Goal: Task Accomplishment & Management: Manage account settings

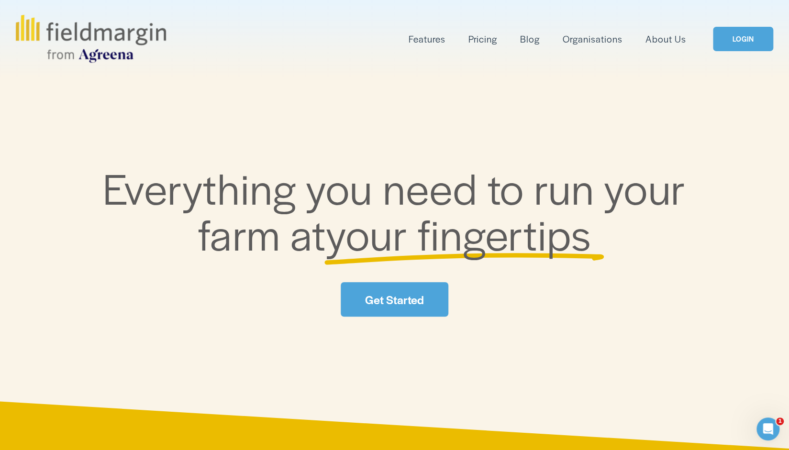
click at [412, 312] on link "Get Started" at bounding box center [394, 299] width 107 height 34
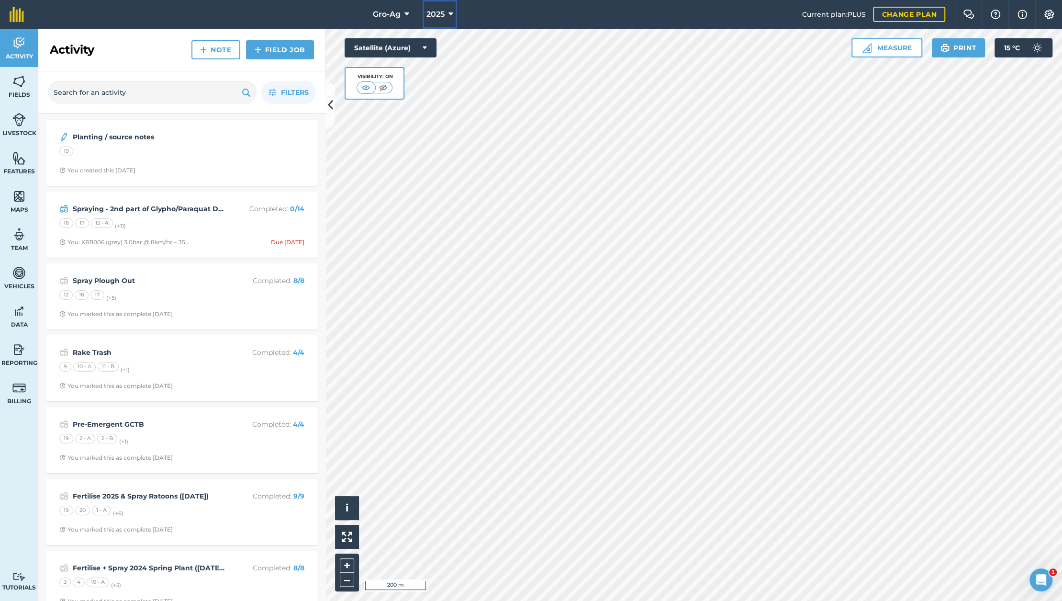
click at [427, 16] on span "2025" at bounding box center [435, 14] width 18 height 11
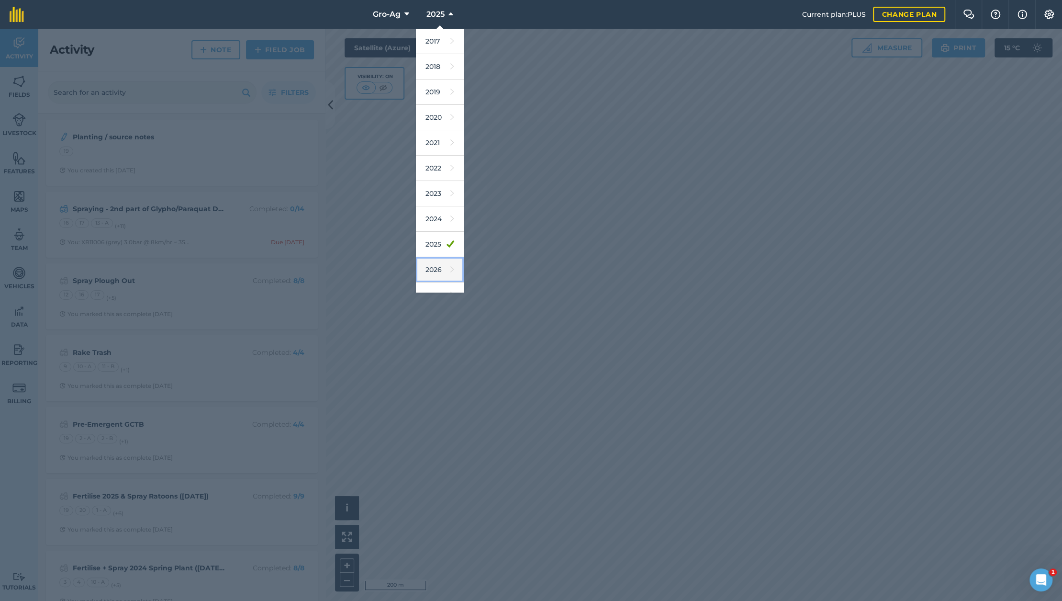
click at [450, 271] on icon at bounding box center [452, 269] width 4 height 13
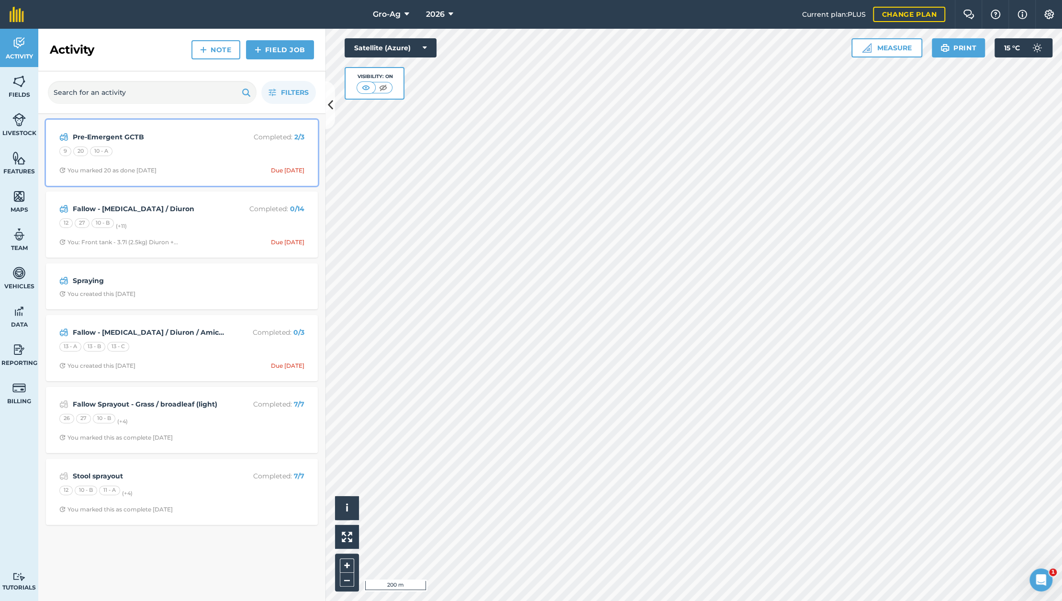
click at [128, 138] on strong "Pre-Emergent GCTB" at bounding box center [149, 137] width 152 height 11
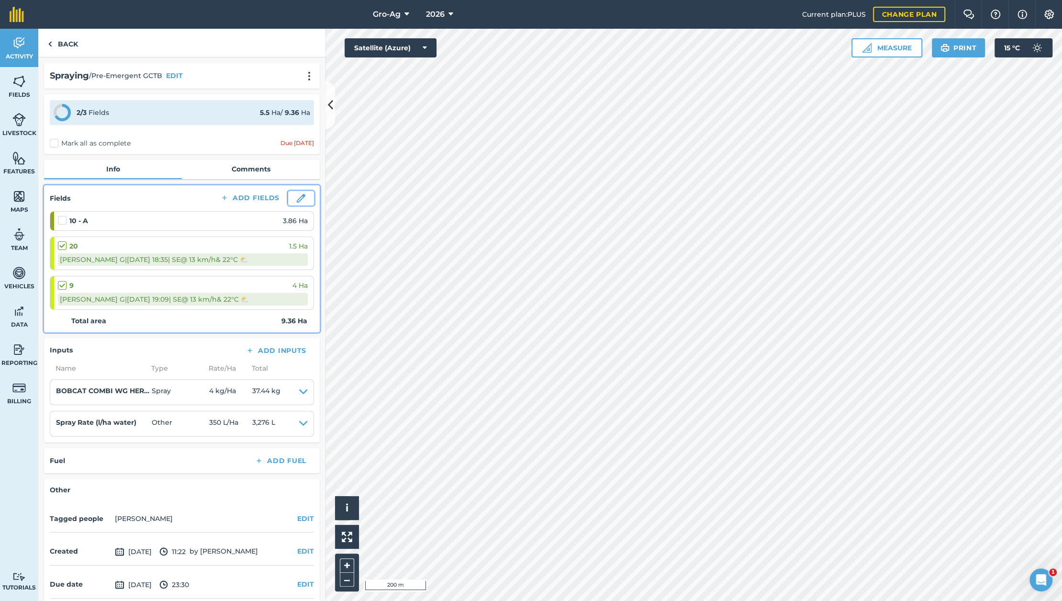
click at [297, 199] on img at bounding box center [301, 198] width 9 height 9
select select "SE"
select select "Cloudy"
select select "SE"
select select "Cloudy"
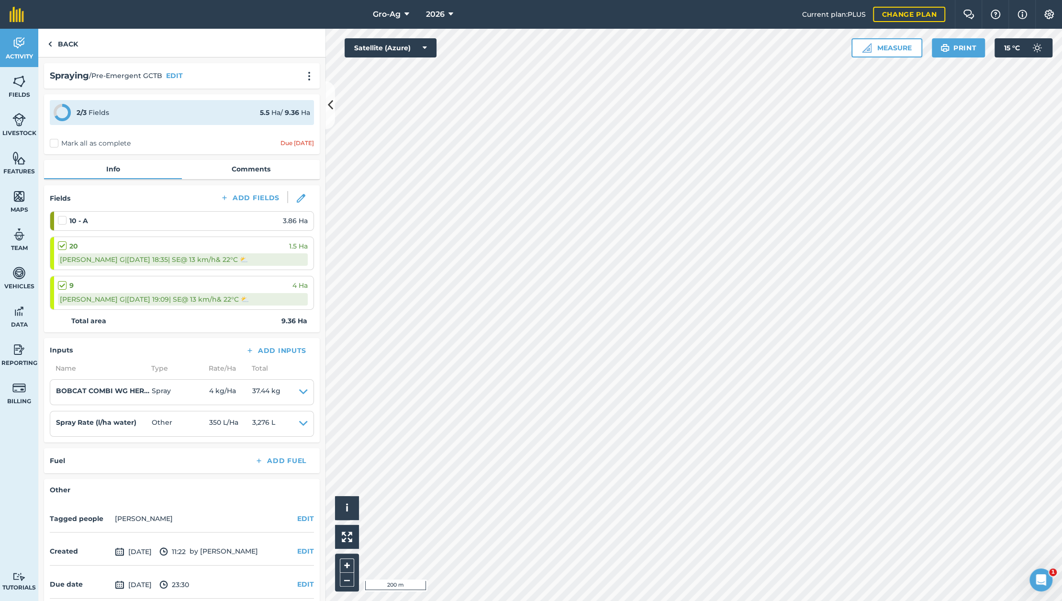
select select "SE"
select select "Cloudy"
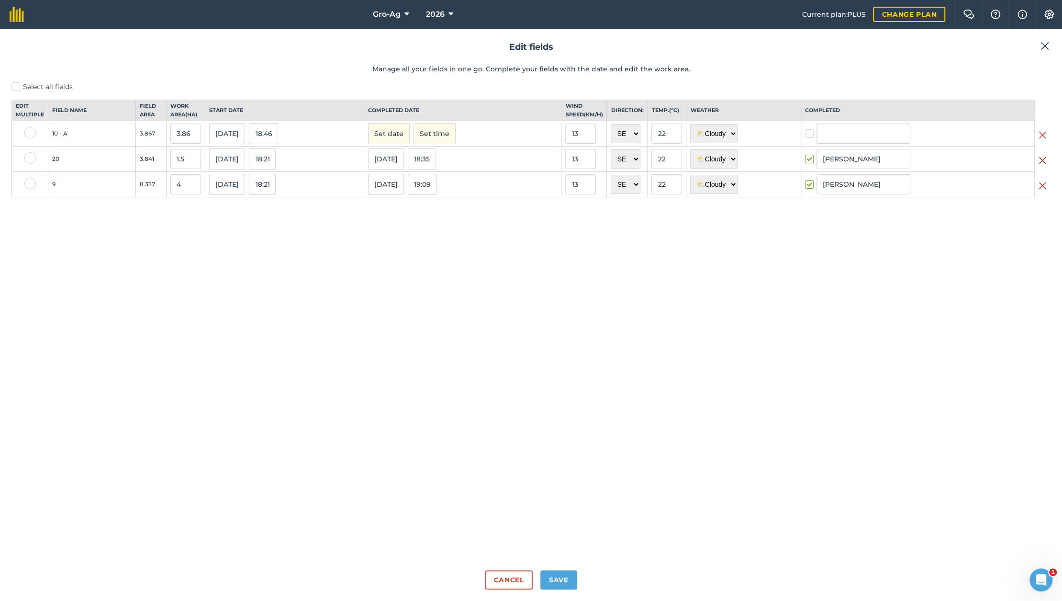
click at [1043, 47] on img at bounding box center [1044, 45] width 9 height 11
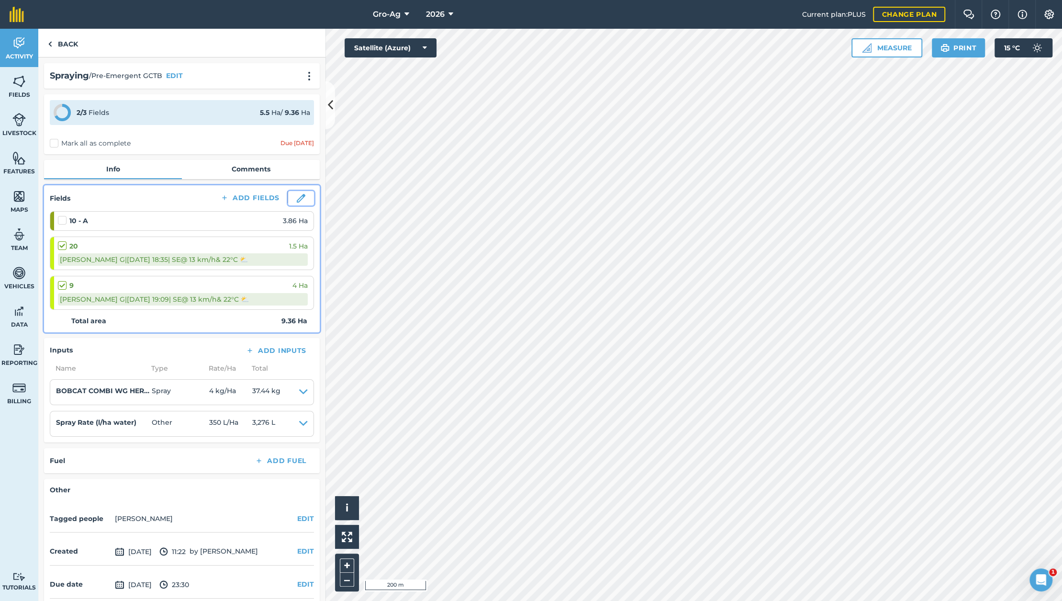
click at [297, 200] on img at bounding box center [301, 198] width 9 height 9
select select "SE"
select select "Cloudy"
select select "SE"
select select "Cloudy"
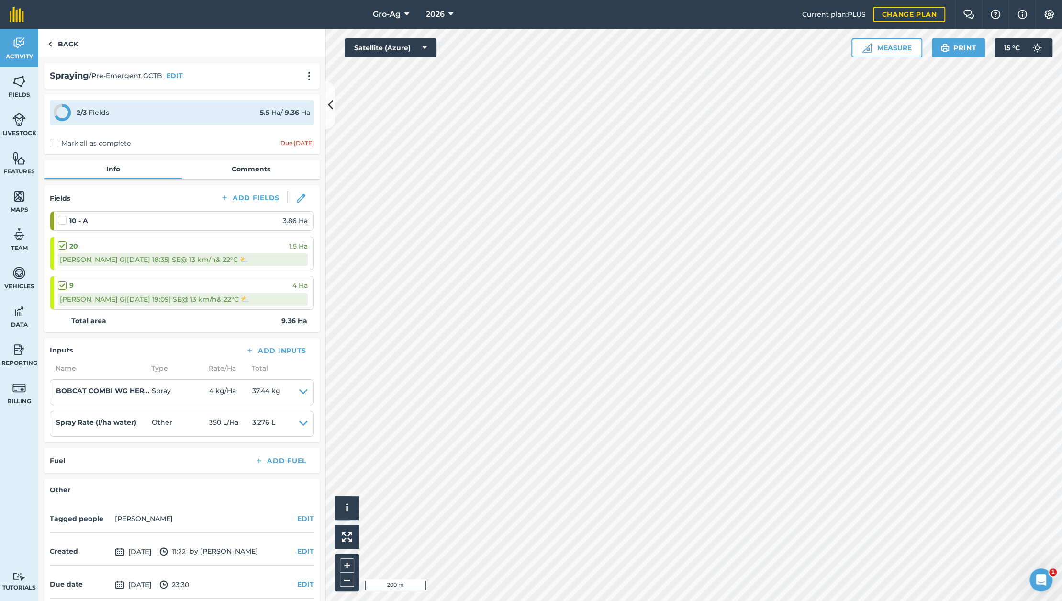
select select "SE"
select select "Cloudy"
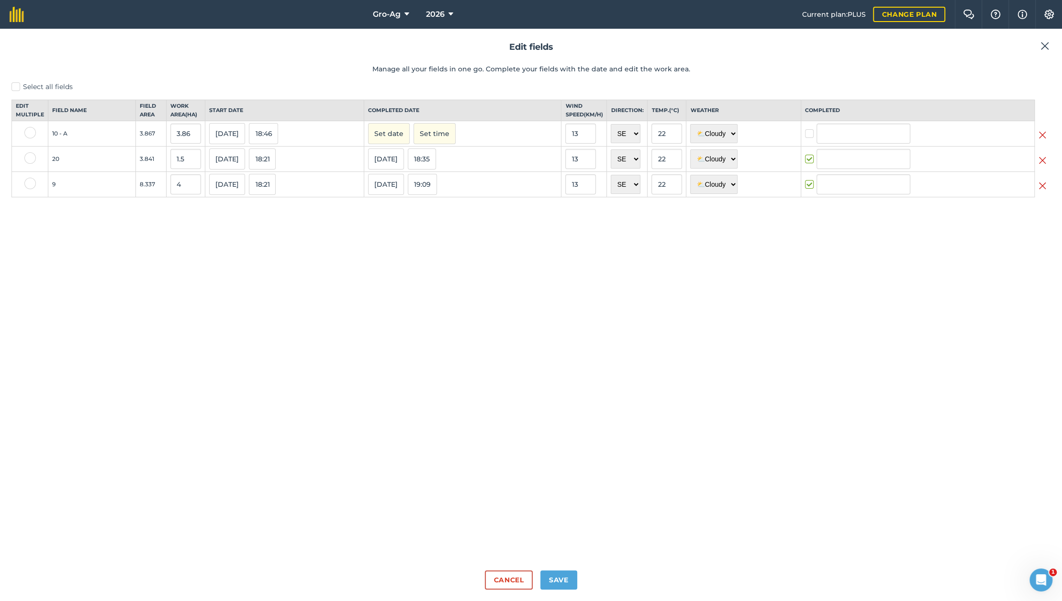
type input "Glen Grohn"
click at [1048, 47] on img at bounding box center [1044, 45] width 9 height 11
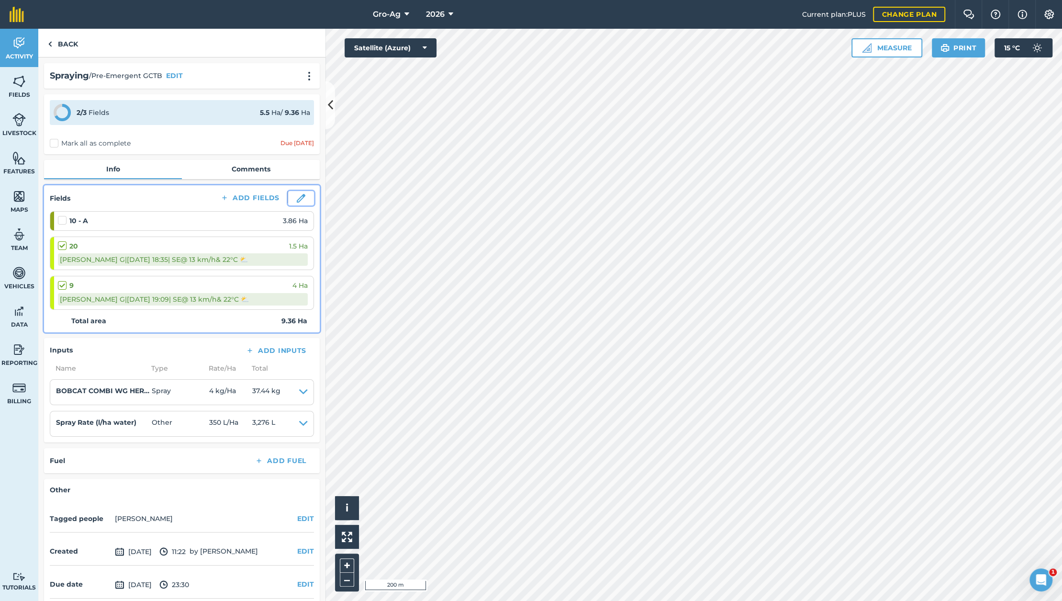
click at [297, 197] on img at bounding box center [301, 198] width 9 height 9
select select "SE"
select select "Cloudy"
select select "SE"
select select "Cloudy"
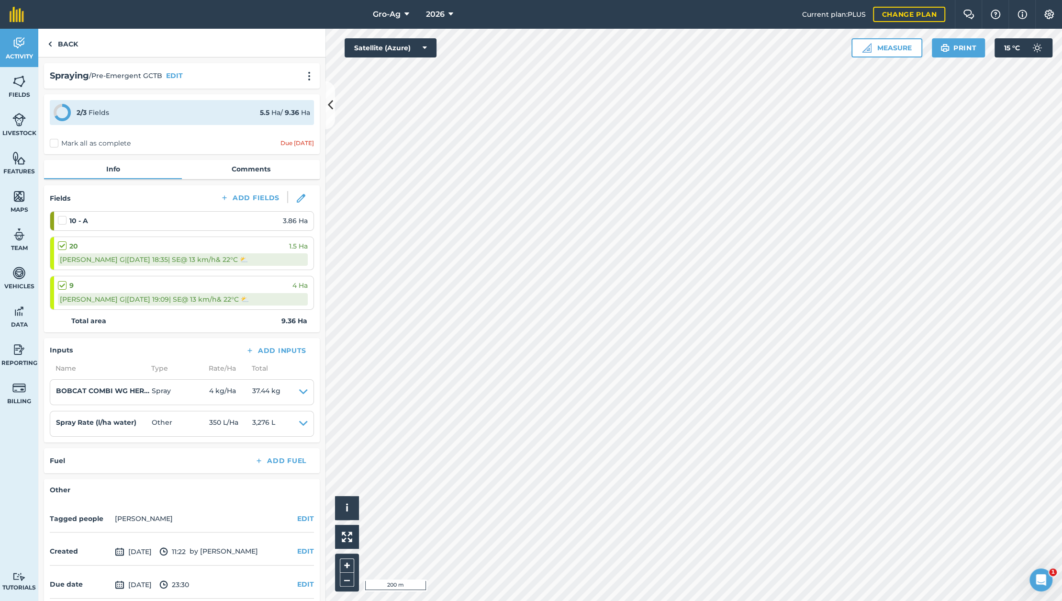
select select "SE"
select select "Cloudy"
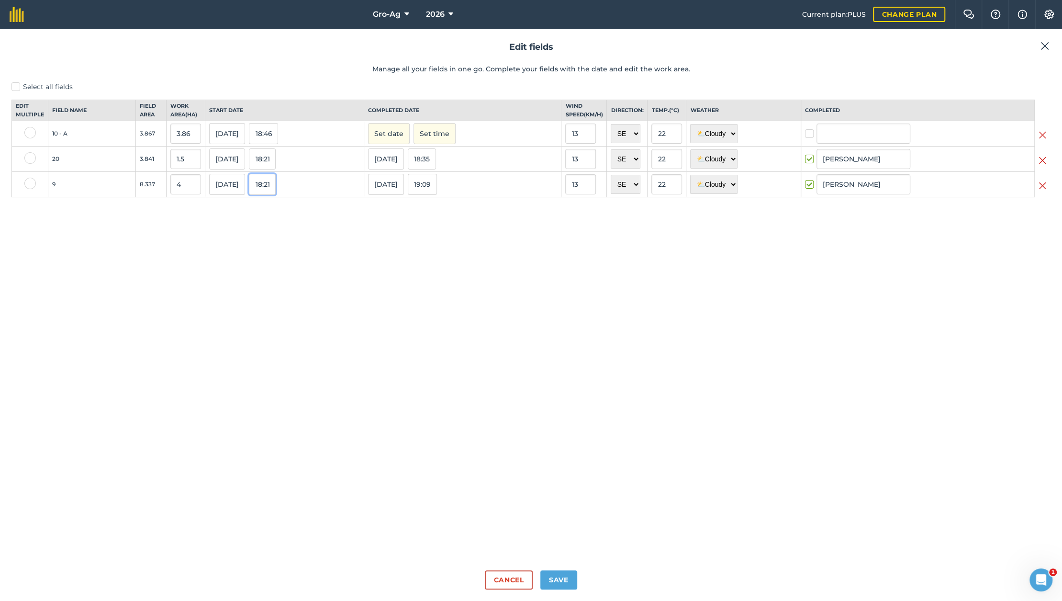
click at [264, 191] on button "18:21" at bounding box center [262, 184] width 27 height 21
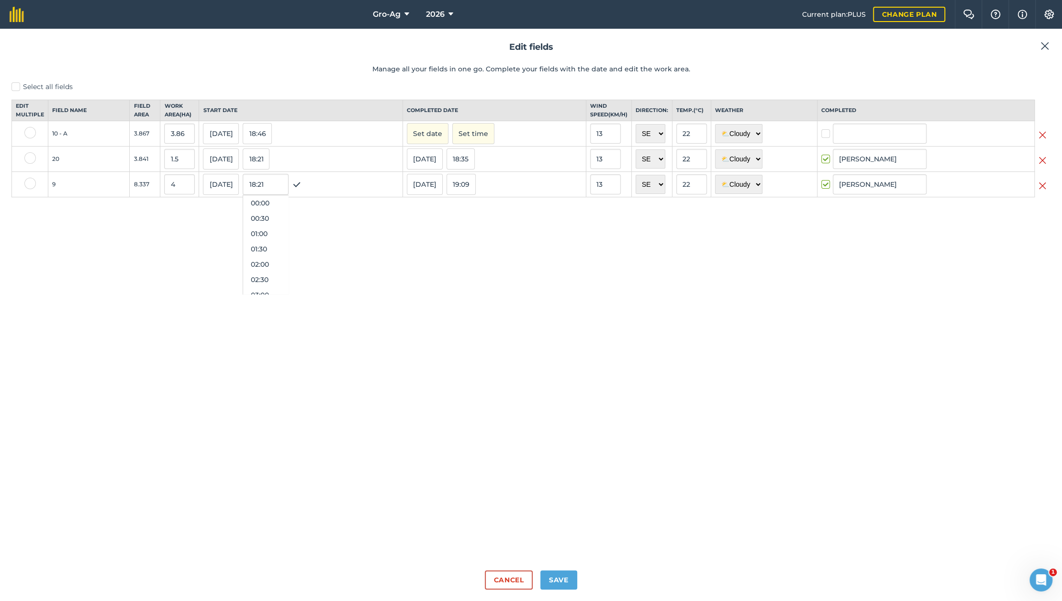
scroll to position [521, 0]
click at [266, 191] on input "18:21" at bounding box center [266, 184] width 46 height 21
type input "18:45"
click at [356, 228] on div "Select all fields Edit multiple Field name Field Area Work area ( Ha ) Start da…" at bounding box center [530, 322] width 1039 height 480
click at [438, 141] on button "Set date" at bounding box center [428, 133] width 42 height 21
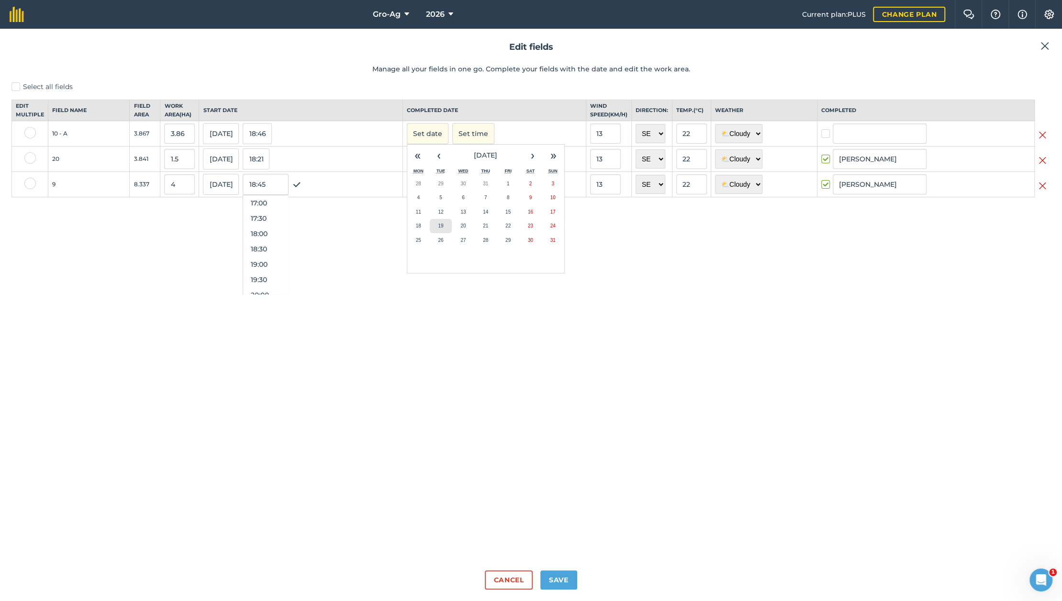
click at [441, 228] on abbr "19" at bounding box center [440, 225] width 5 height 5
checkbox input "true"
type input "Glen Grohn"
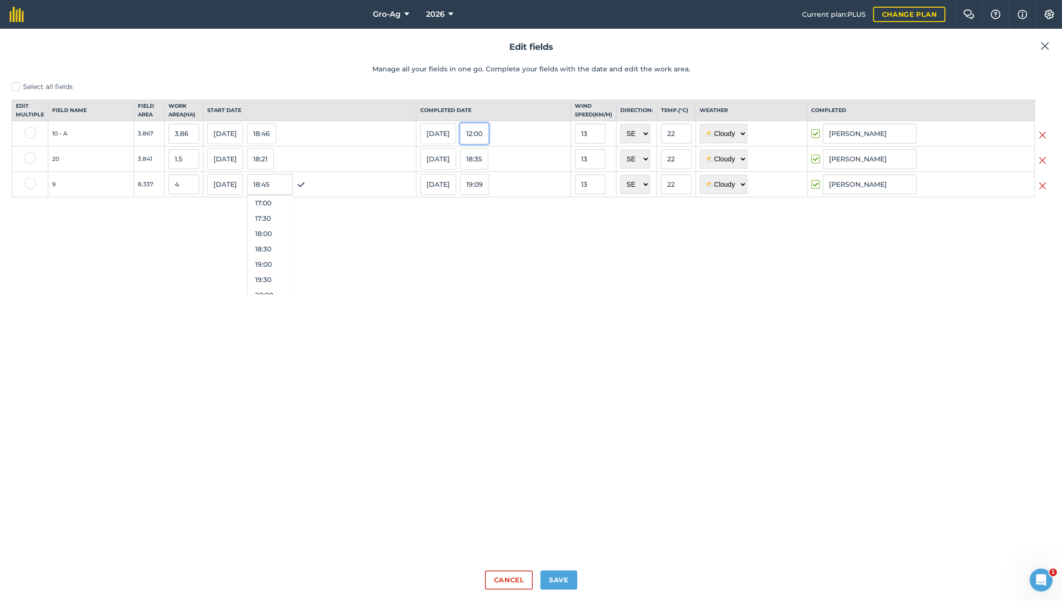
click at [473, 142] on button "12:00" at bounding box center [474, 133] width 29 height 21
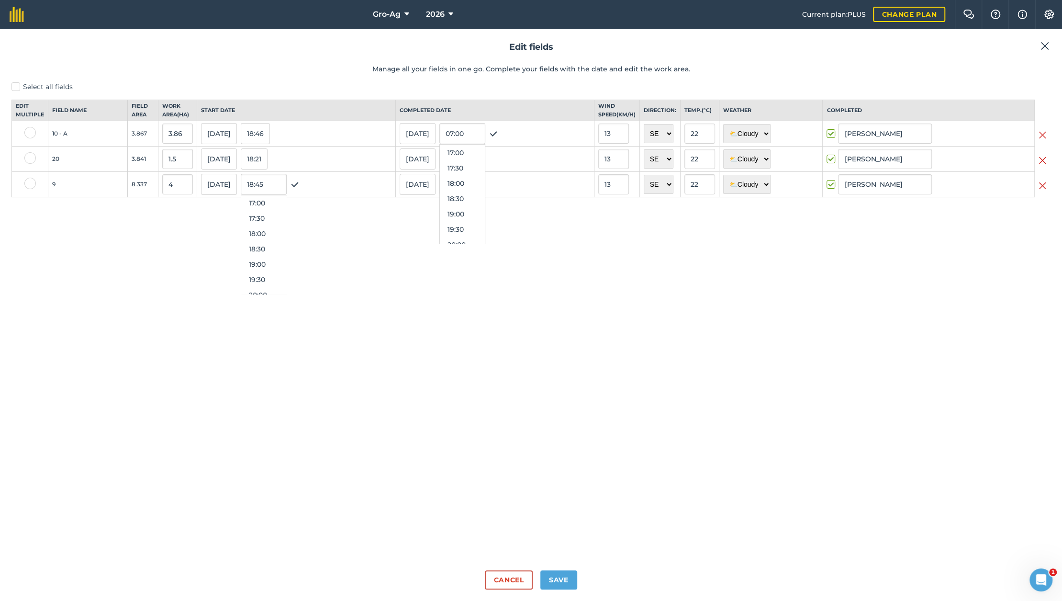
scroll to position [525, 0]
click at [463, 216] on button "19:00" at bounding box center [462, 208] width 45 height 15
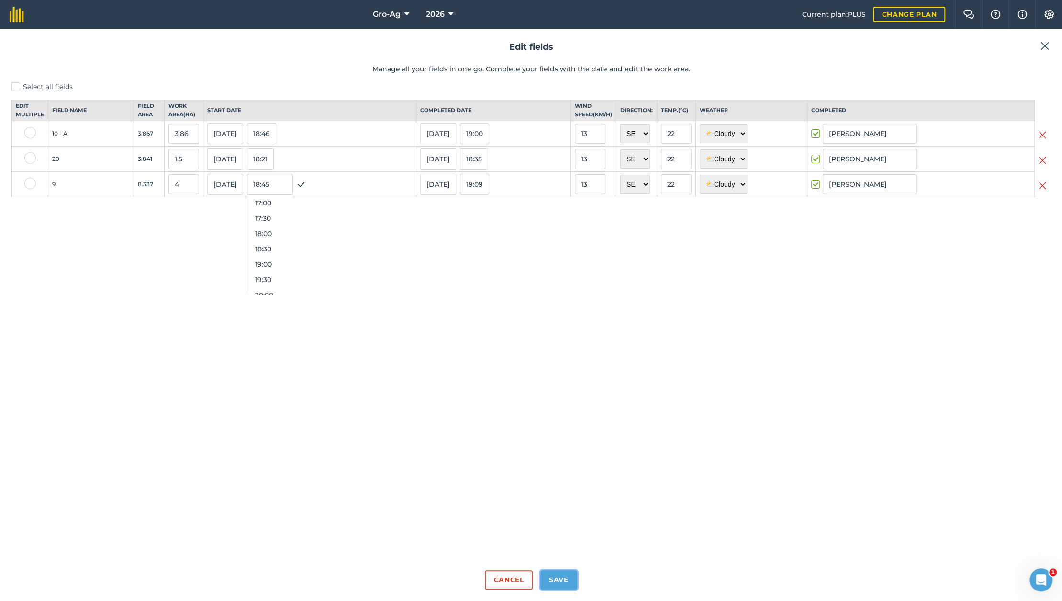
click at [558, 581] on button "Save" at bounding box center [558, 579] width 37 height 19
checkbox input "true"
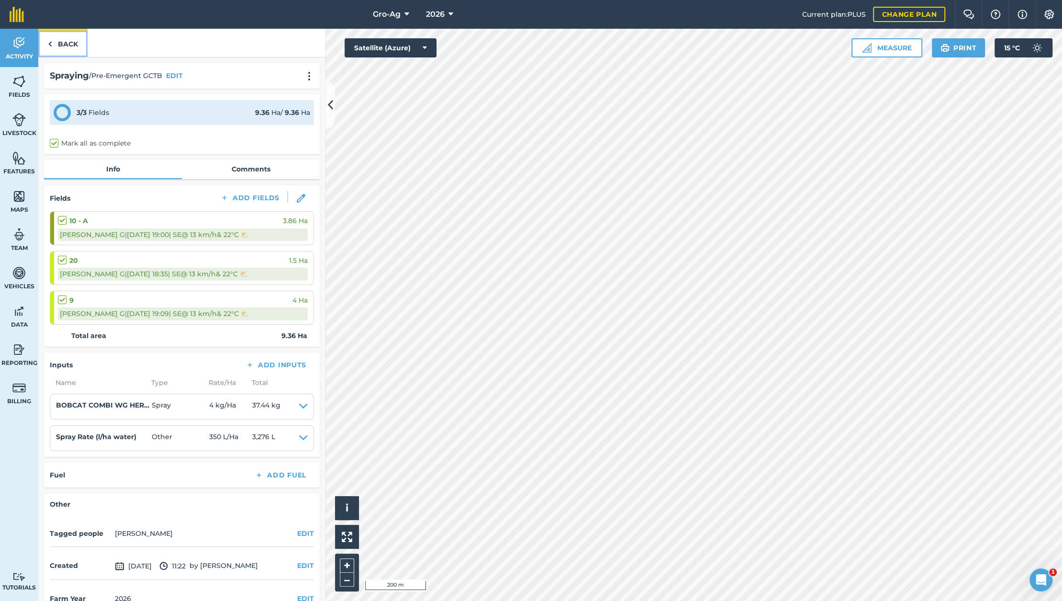
click at [47, 43] on link "Back" at bounding box center [62, 43] width 49 height 28
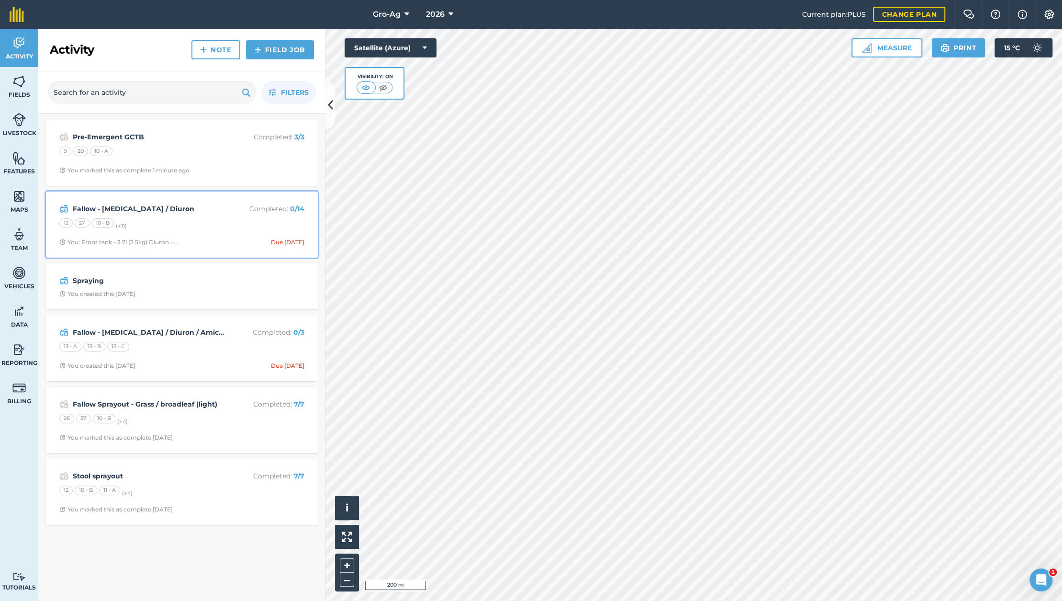
click at [100, 207] on strong "Fallow - Paraquat / Diuron" at bounding box center [149, 208] width 152 height 11
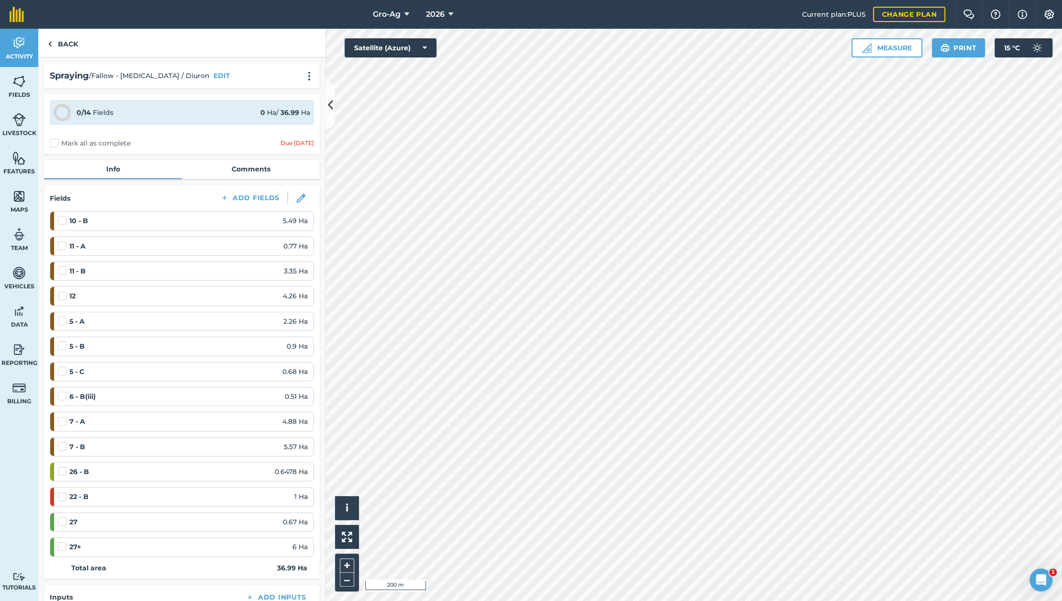
click at [63, 241] on label at bounding box center [63, 241] width 11 height 0
click at [63, 247] on input "checkbox" at bounding box center [61, 244] width 6 height 6
checkbox input "false"
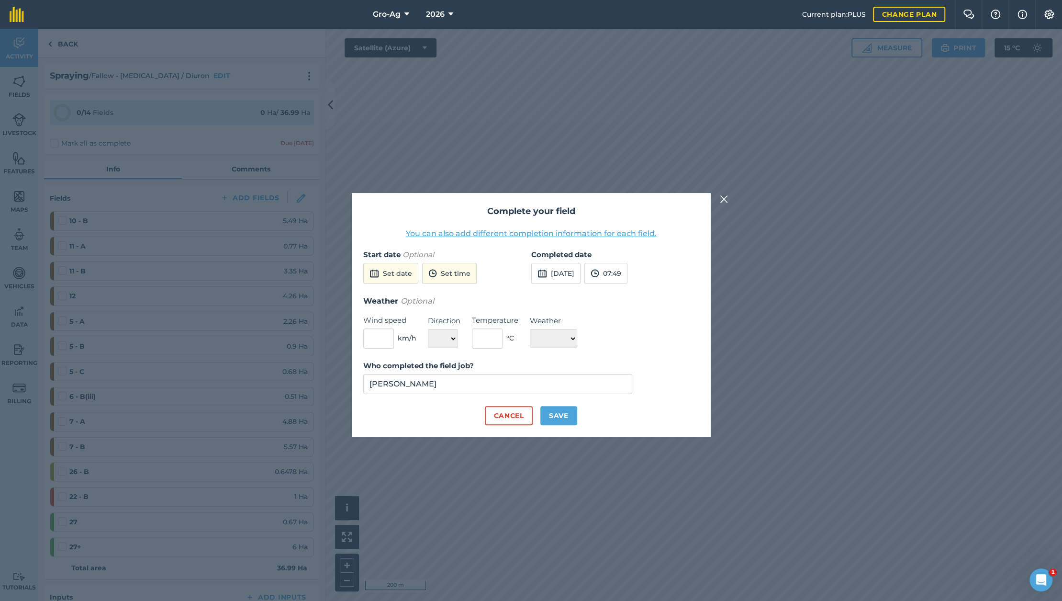
click at [725, 201] on img at bounding box center [724, 198] width 9 height 11
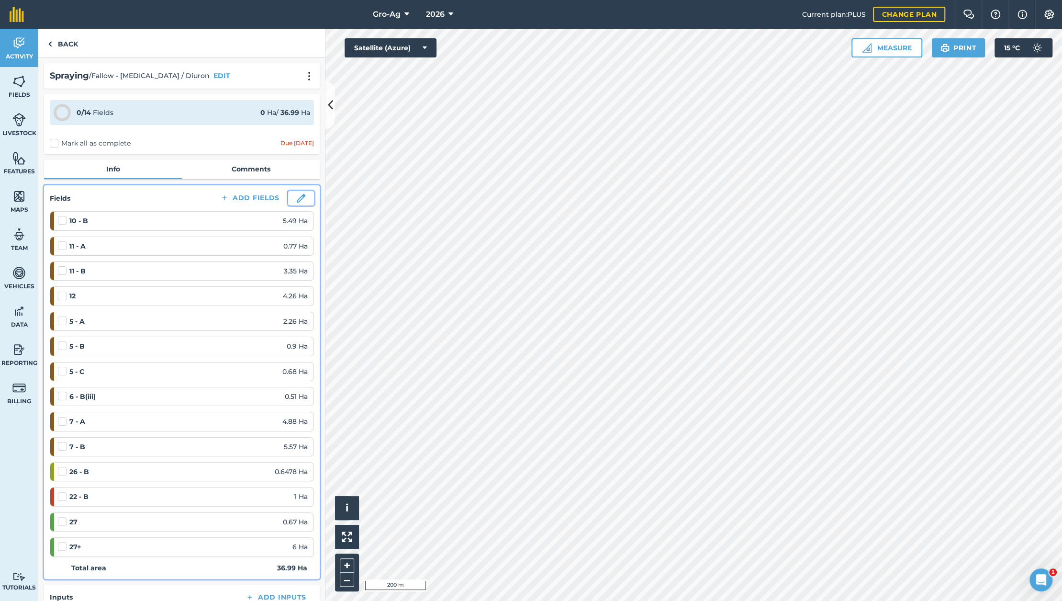
click at [297, 195] on img at bounding box center [301, 198] width 9 height 9
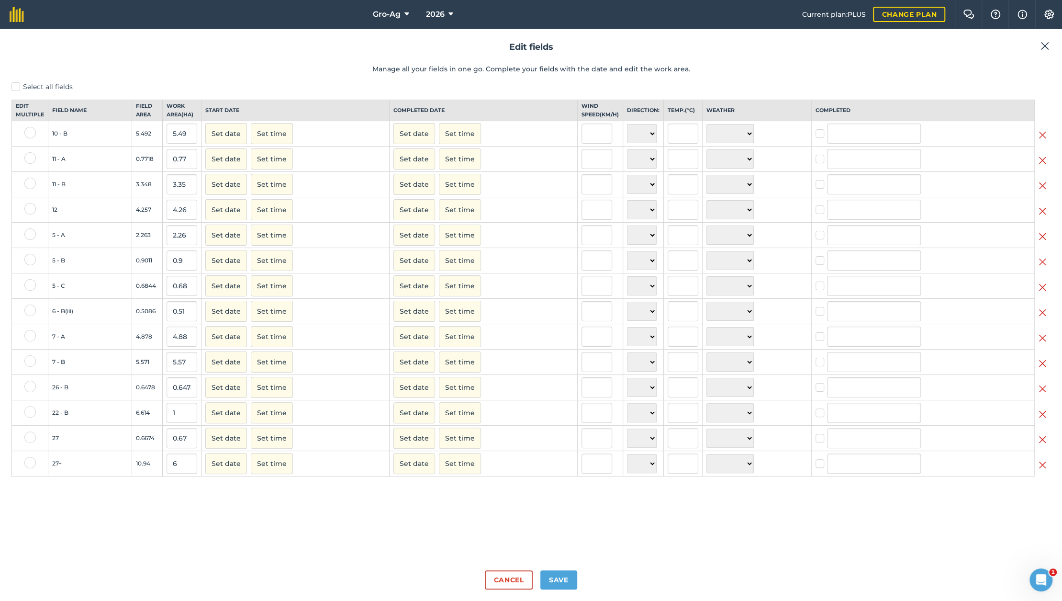
click at [31, 164] on label at bounding box center [29, 157] width 11 height 11
click at [31, 158] on input "checkbox" at bounding box center [27, 155] width 6 height 6
checkbox input "true"
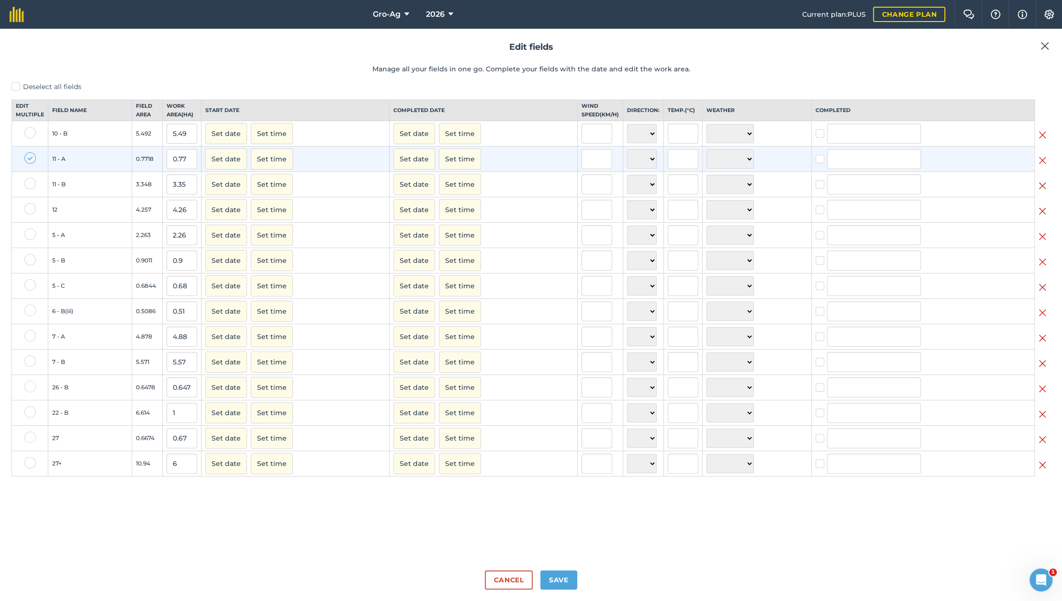
click at [28, 189] on label at bounding box center [29, 183] width 11 height 11
click at [28, 184] on input "checkbox" at bounding box center [27, 181] width 6 height 6
checkbox input "true"
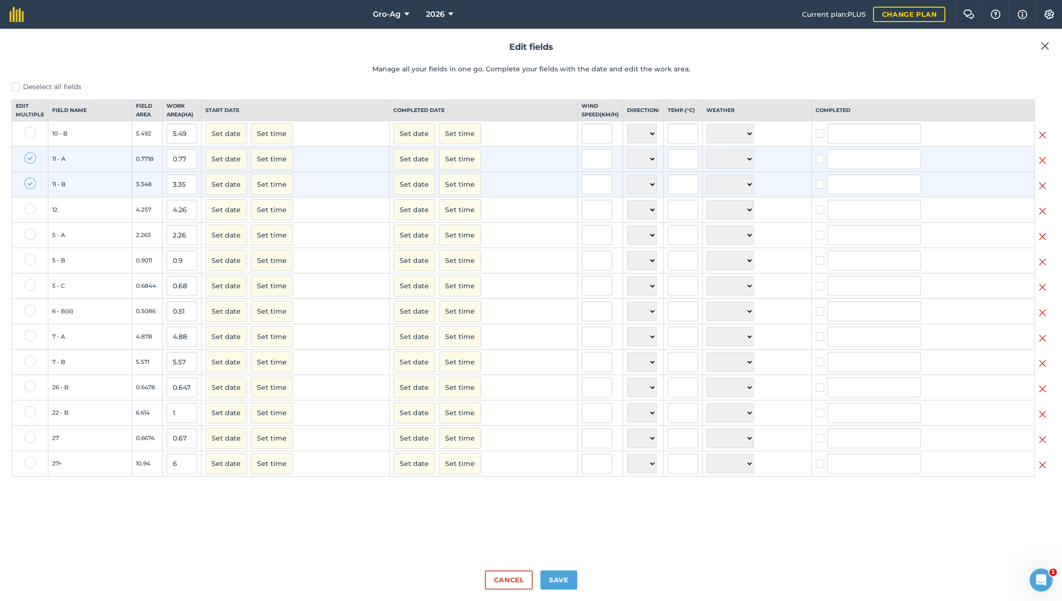
click at [33, 138] on label at bounding box center [29, 132] width 11 height 11
click at [31, 133] on input "checkbox" at bounding box center [27, 130] width 6 height 6
checkbox input "true"
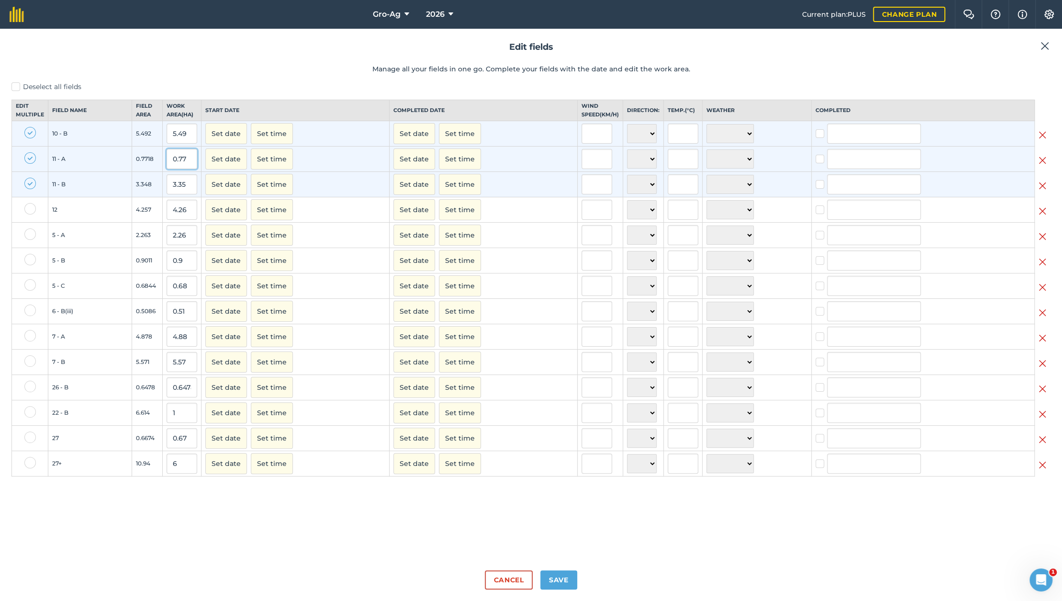
click at [186, 167] on input "0.77" at bounding box center [182, 159] width 31 height 20
drag, startPoint x: 188, startPoint y: 193, endPoint x: 167, endPoint y: 190, distance: 21.3
click at [167, 190] on input "3.35" at bounding box center [182, 184] width 31 height 20
type input "1"
click at [228, 195] on button "Set date" at bounding box center [226, 184] width 42 height 21
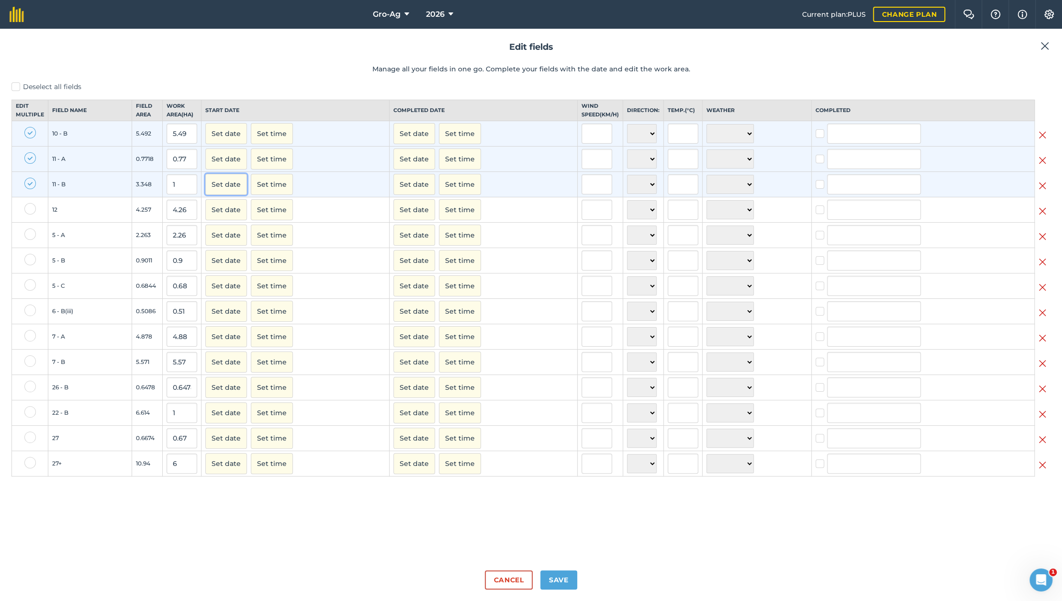
type input "1"
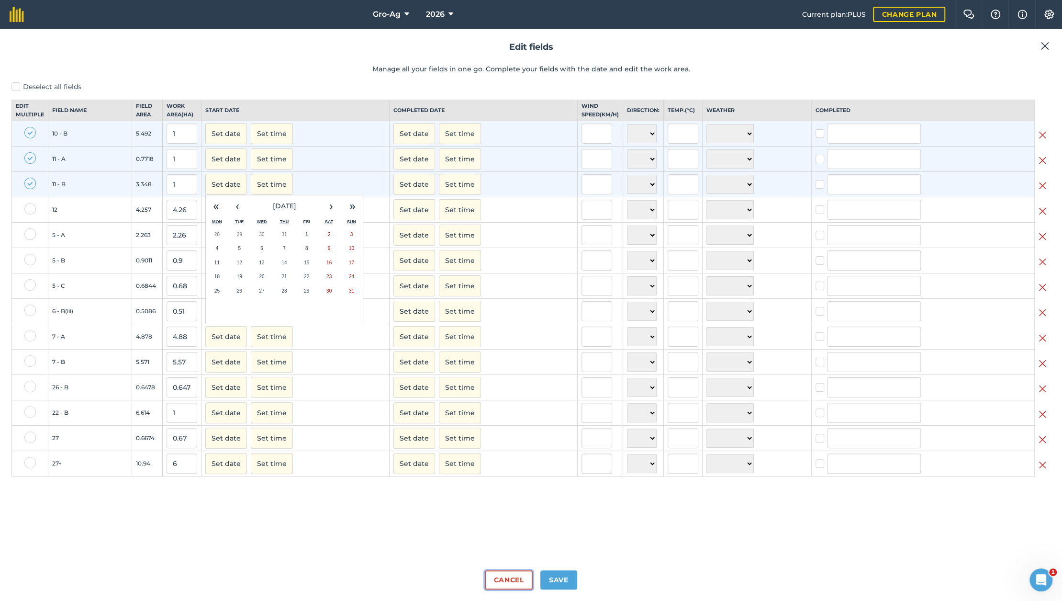
click at [517, 582] on button "Cancel" at bounding box center [508, 579] width 47 height 19
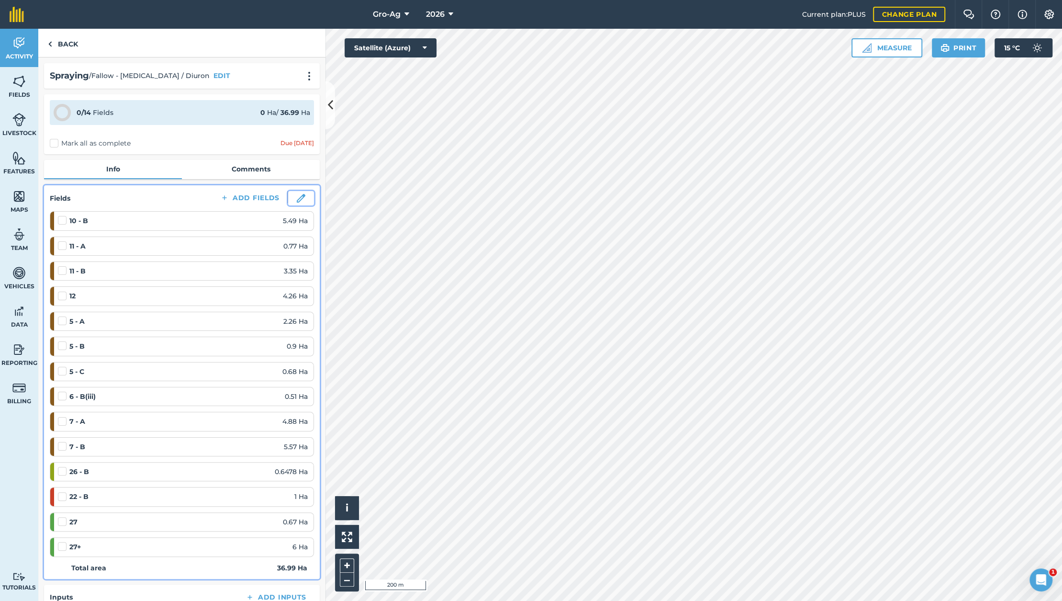
click at [295, 196] on button at bounding box center [301, 198] width 26 height 14
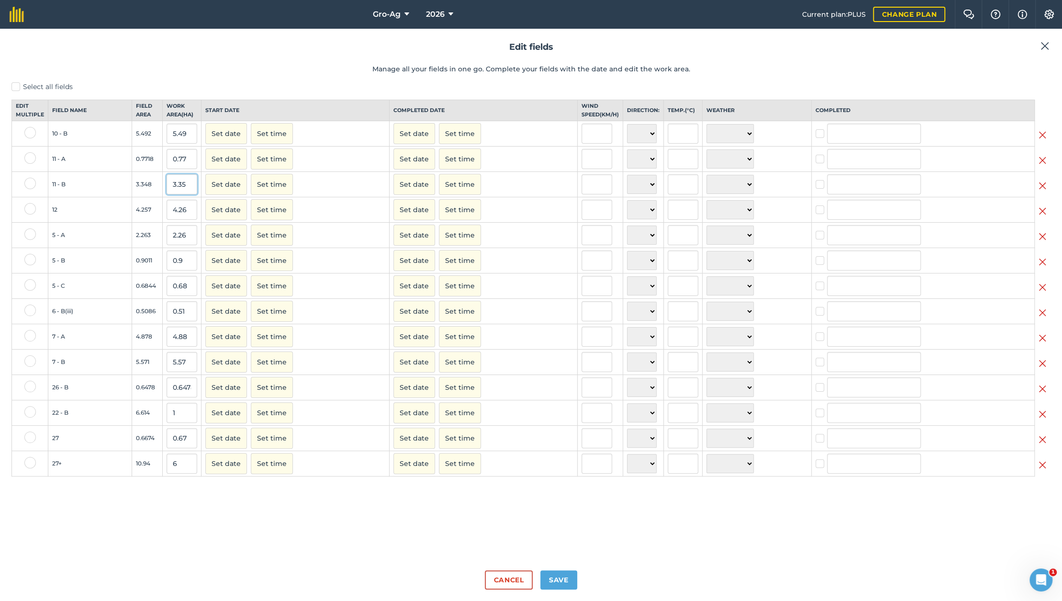
click at [181, 193] on input "3.35" at bounding box center [182, 184] width 31 height 20
click at [187, 191] on input "3.315" at bounding box center [182, 184] width 31 height 20
type input "1"
click at [31, 138] on label at bounding box center [29, 132] width 11 height 11
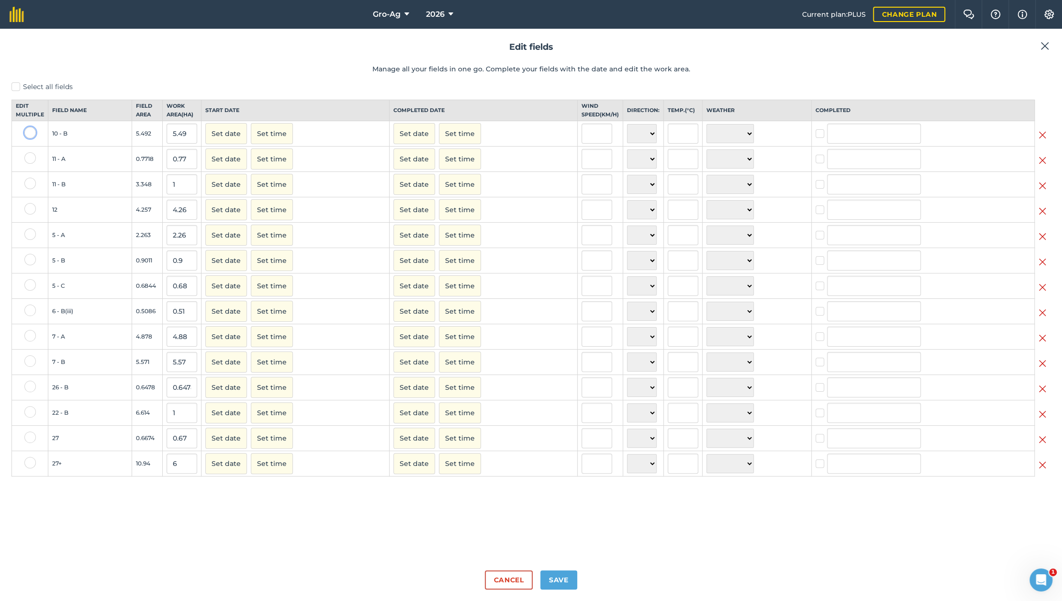
click at [31, 133] on input "checkbox" at bounding box center [27, 130] width 6 height 6
checkbox input "true"
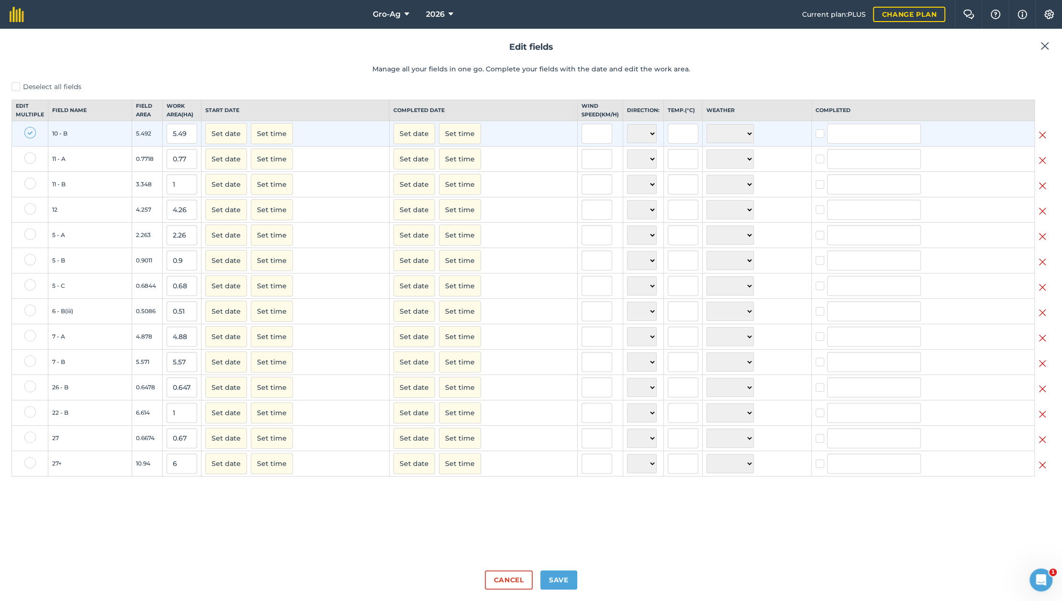
click at [33, 164] on label at bounding box center [29, 157] width 11 height 11
click at [31, 158] on input "checkbox" at bounding box center [27, 155] width 6 height 6
checkbox input "true"
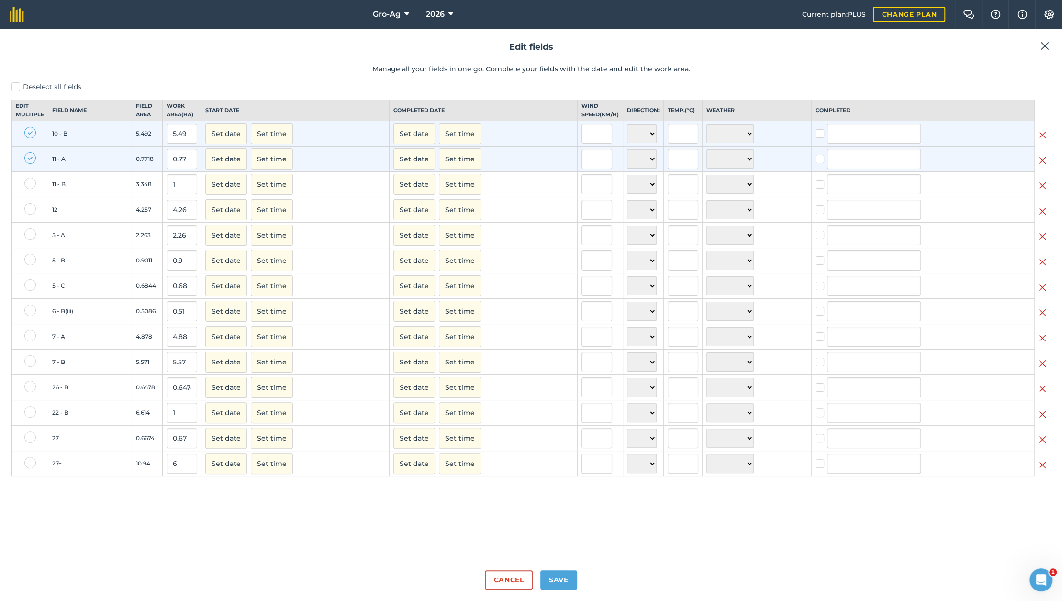
click at [33, 185] on td at bounding box center [30, 184] width 36 height 25
click at [31, 189] on label at bounding box center [29, 183] width 11 height 11
click at [31, 184] on input "checkbox" at bounding box center [27, 181] width 6 height 6
checkbox input "true"
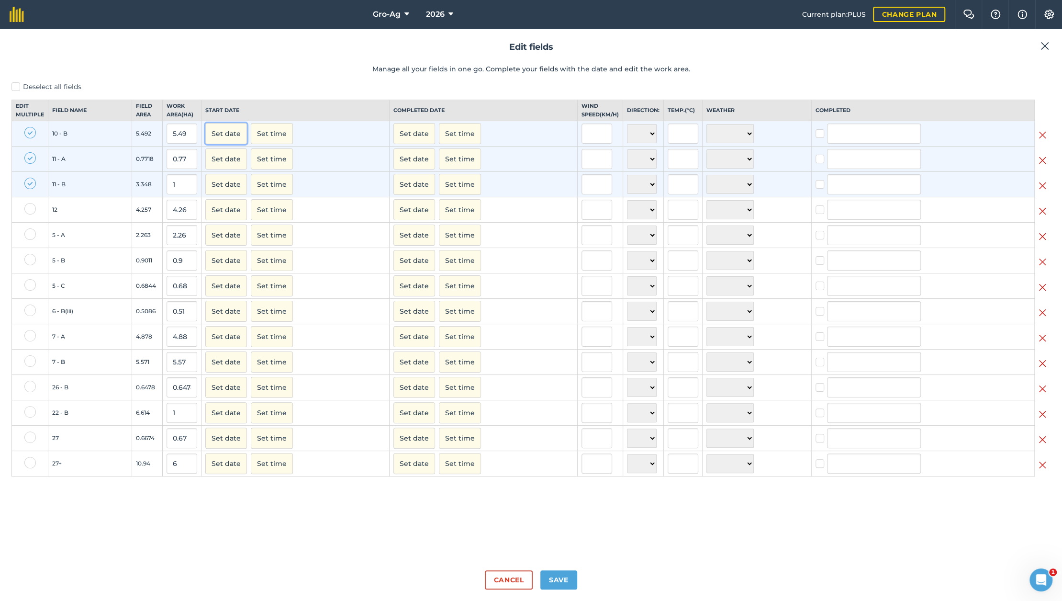
click at [237, 144] on button "Set date" at bounding box center [226, 133] width 42 height 21
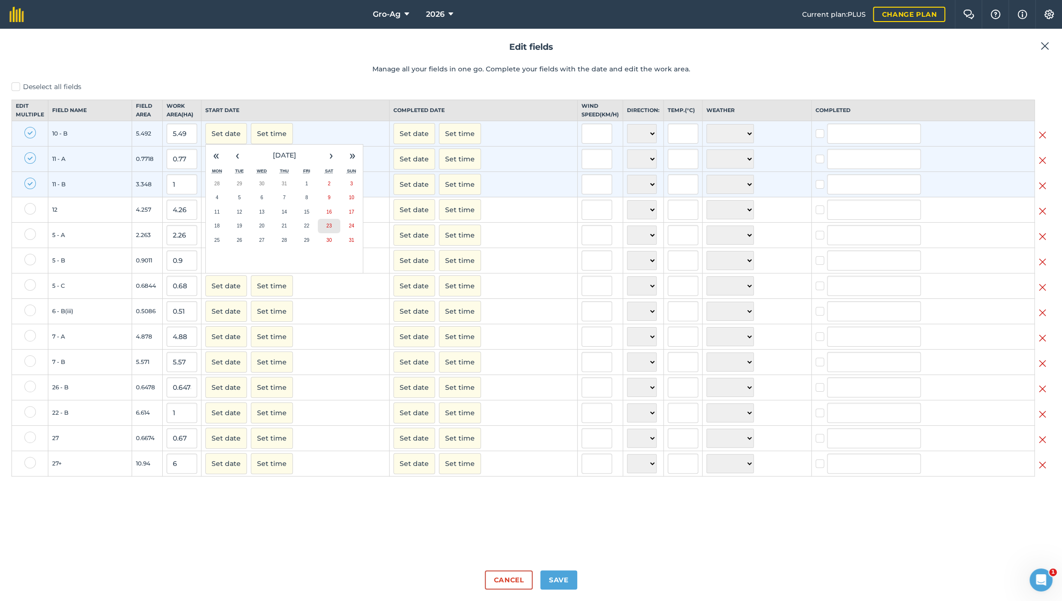
click at [326, 233] on button "23" at bounding box center [329, 226] width 22 height 14
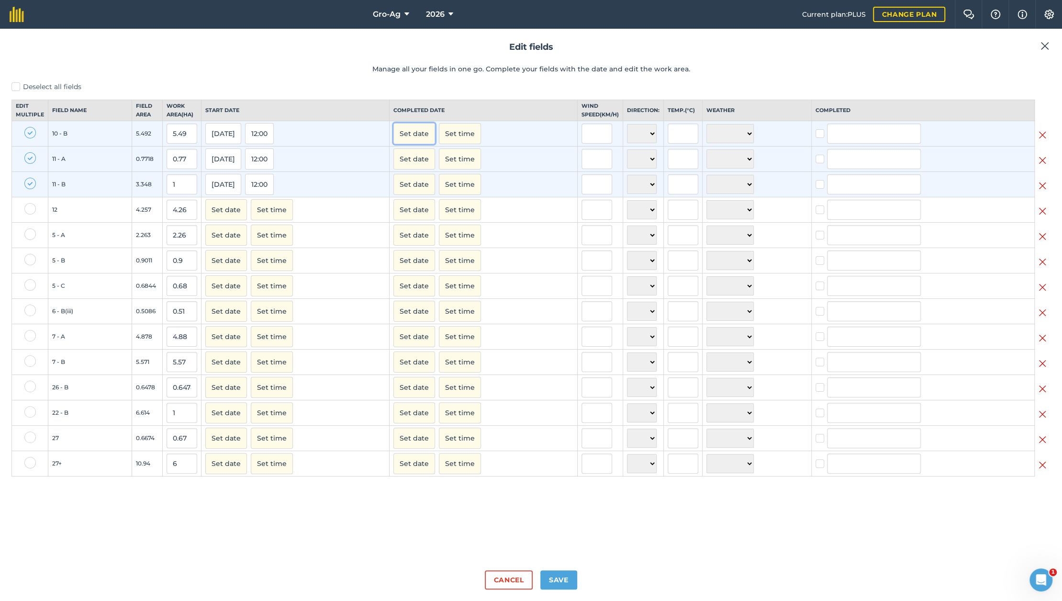
click at [418, 144] on button "Set date" at bounding box center [414, 133] width 42 height 21
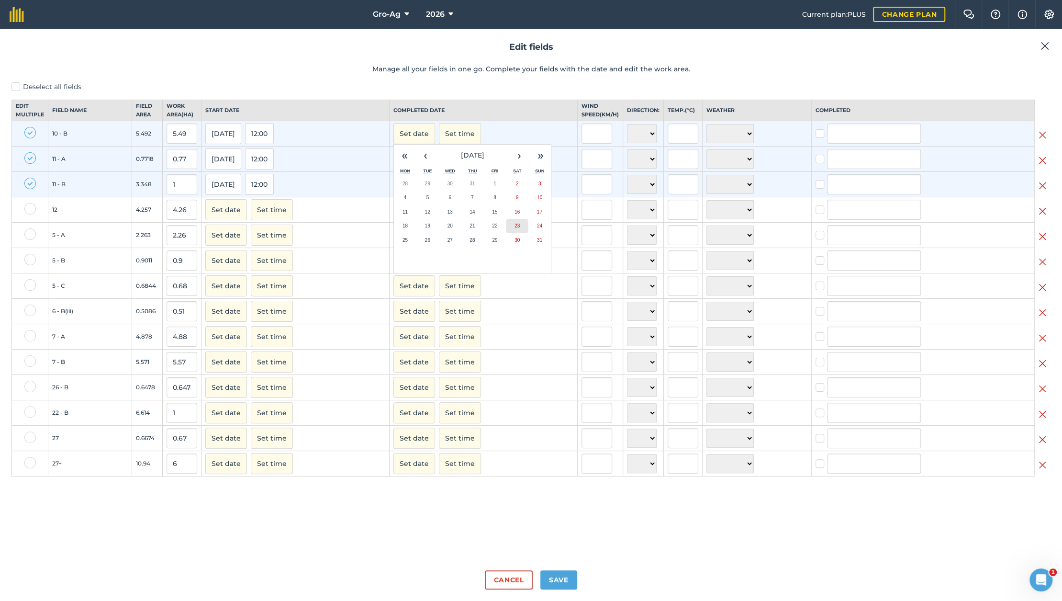
click at [507, 233] on button "23" at bounding box center [517, 226] width 22 height 14
checkbox input "true"
type input "Glen Grohn"
checkbox input "true"
type input "Glen Grohn"
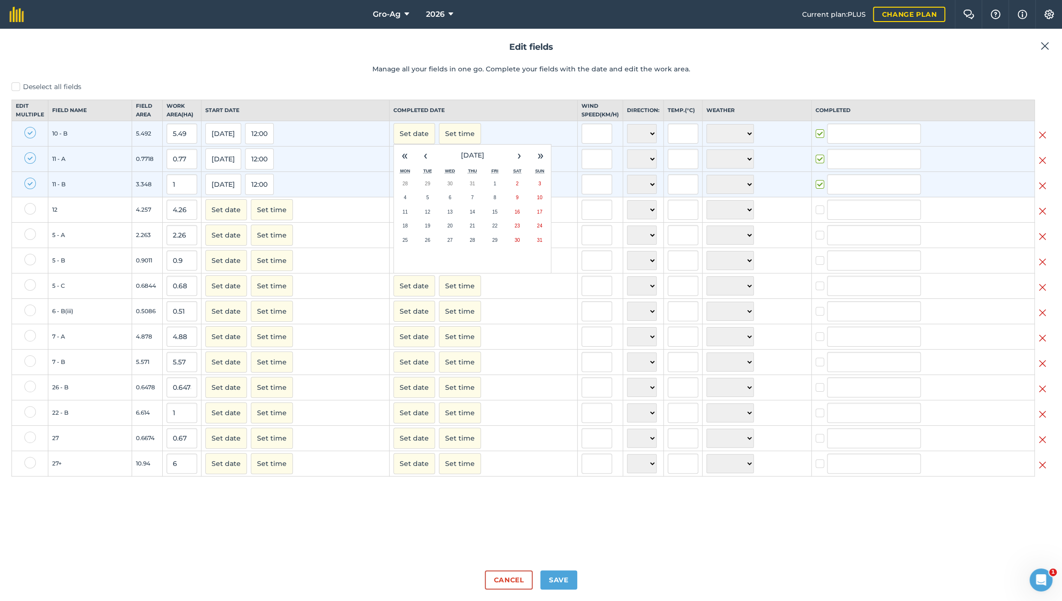
checkbox input "true"
type input "Glen Grohn"
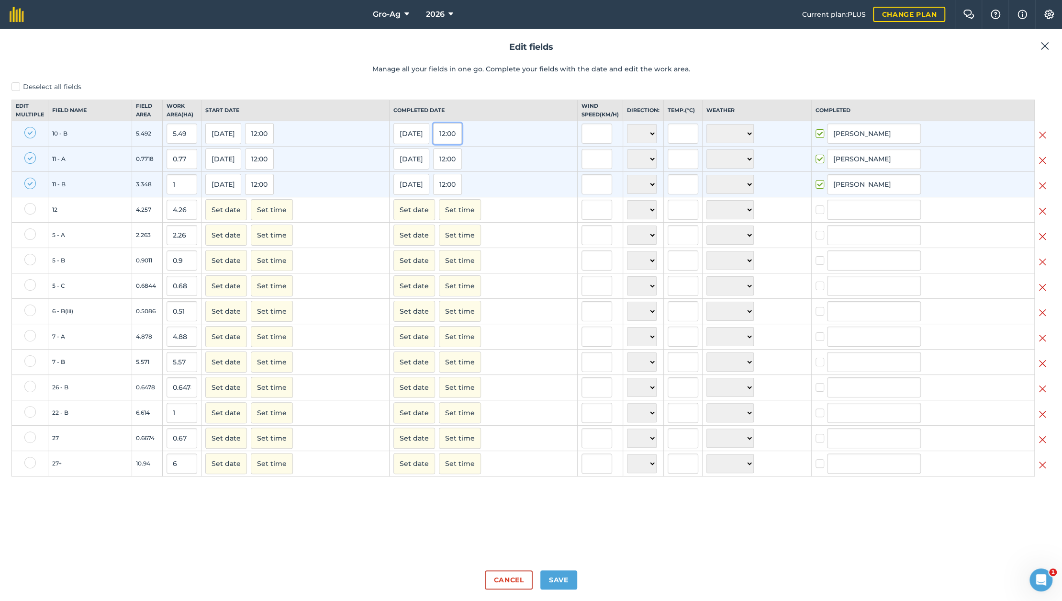
click at [454, 144] on button "12:00" at bounding box center [447, 133] width 29 height 21
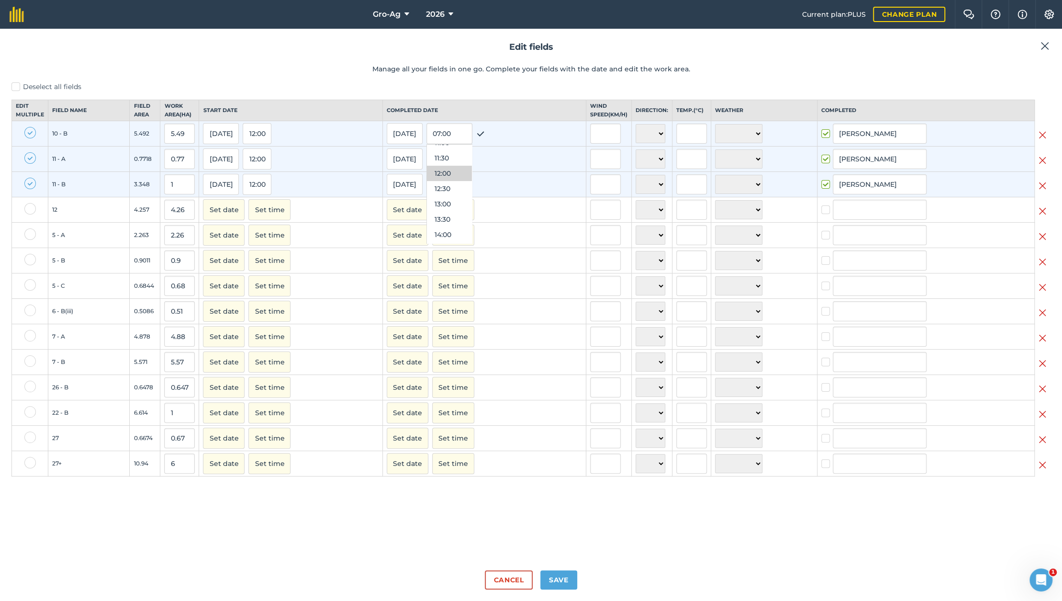
scroll to position [347, 0]
click at [446, 226] on button "13:30" at bounding box center [449, 218] width 45 height 15
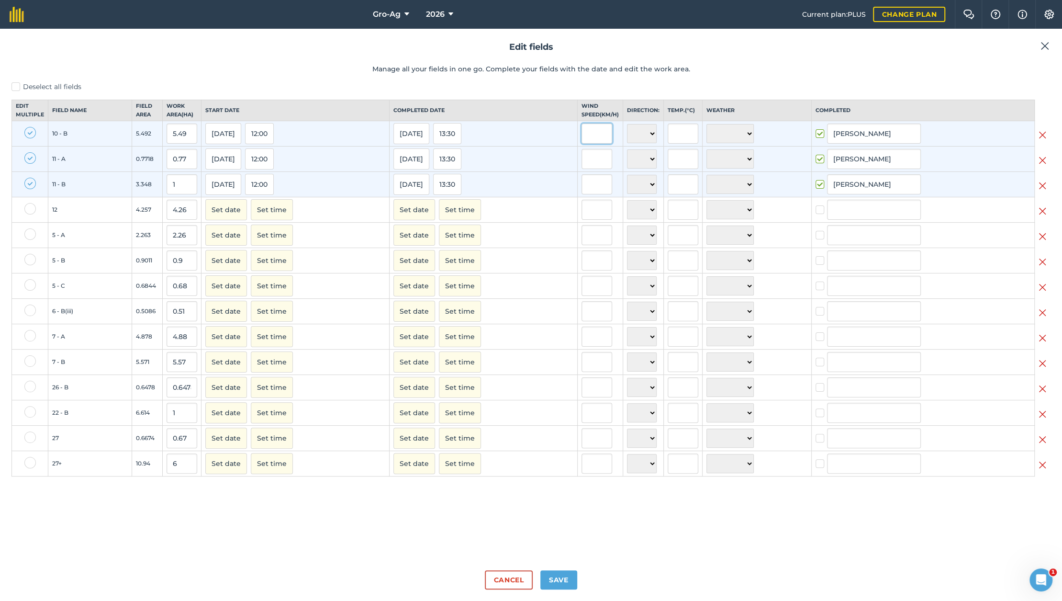
click at [582, 144] on input "text" at bounding box center [596, 133] width 31 height 20
click at [585, 143] on input "text" at bounding box center [596, 133] width 31 height 20
type input "14"
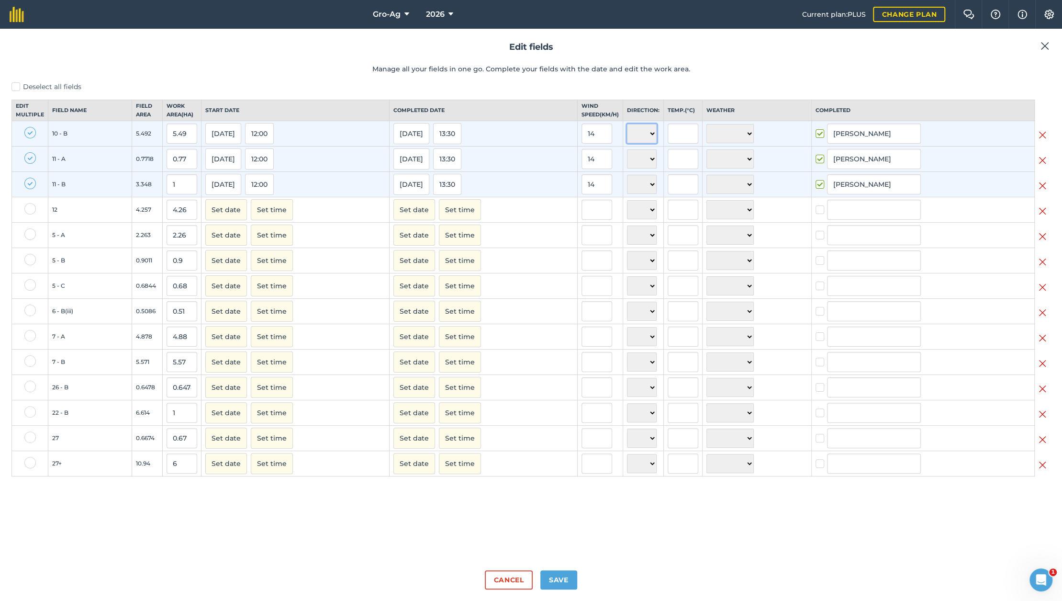
click at [638, 140] on select "N NE E SE S SW W NW" at bounding box center [642, 133] width 30 height 19
select select "S"
click at [627, 132] on select "N NE E SE S SW W NW" at bounding box center [642, 133] width 30 height 19
select select "S"
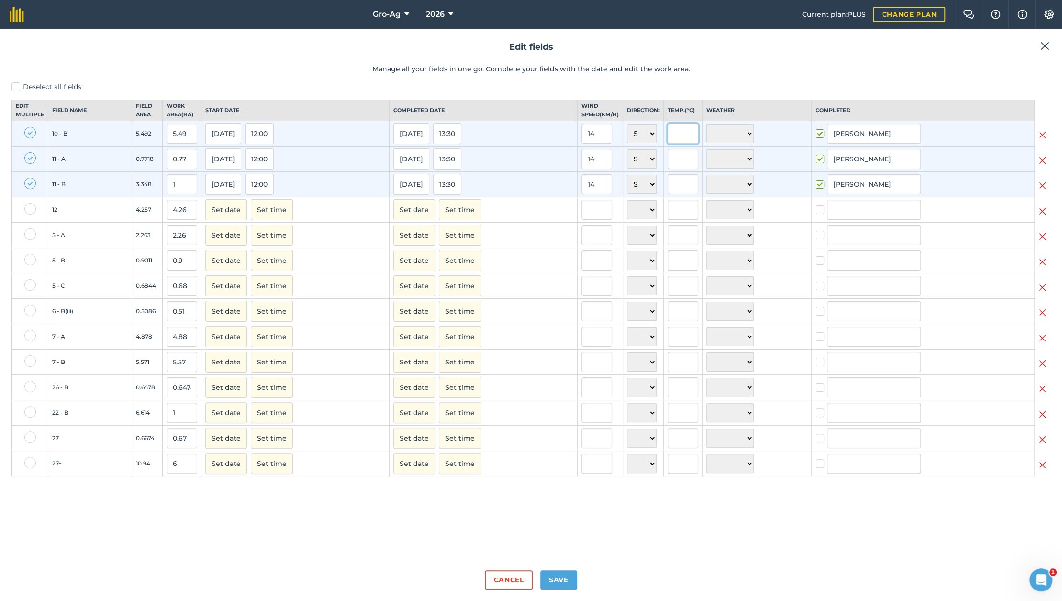
click at [668, 140] on input "text" at bounding box center [683, 133] width 31 height 20
type input "24"
click at [734, 142] on select "☀️ Sunny 🌧 Rainy ⛅️ Cloudy 🌨 Snow ❄️ Icy" at bounding box center [729, 133] width 47 height 19
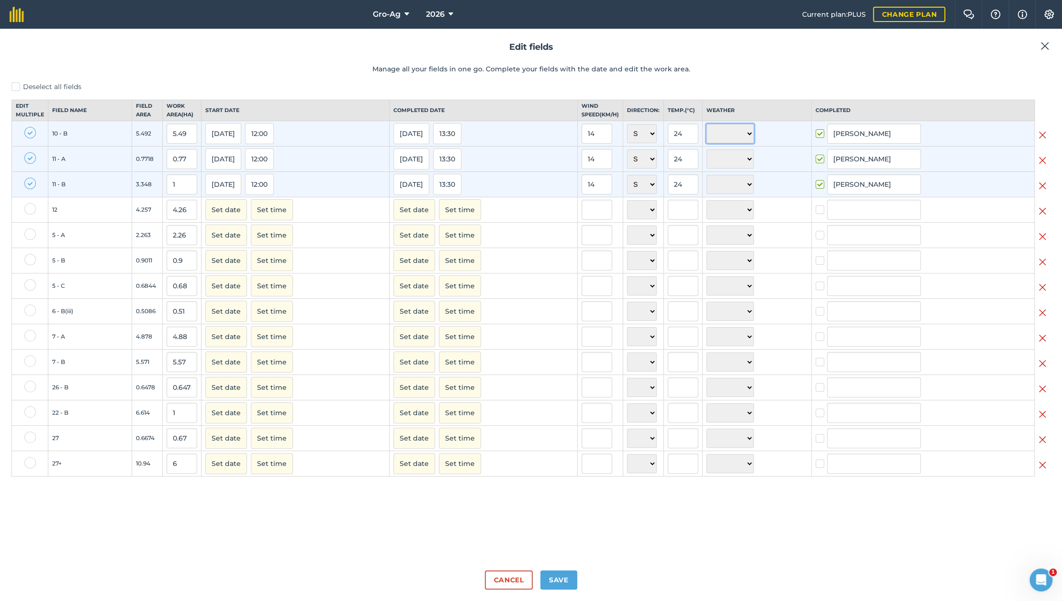
select select "Sunny"
click at [706, 132] on select "☀️ Sunny 🌧 Rainy ⛅️ Cloudy 🌨 Snow ❄️ Icy" at bounding box center [729, 133] width 47 height 19
select select "Sunny"
click at [567, 578] on button "Save" at bounding box center [558, 579] width 37 height 19
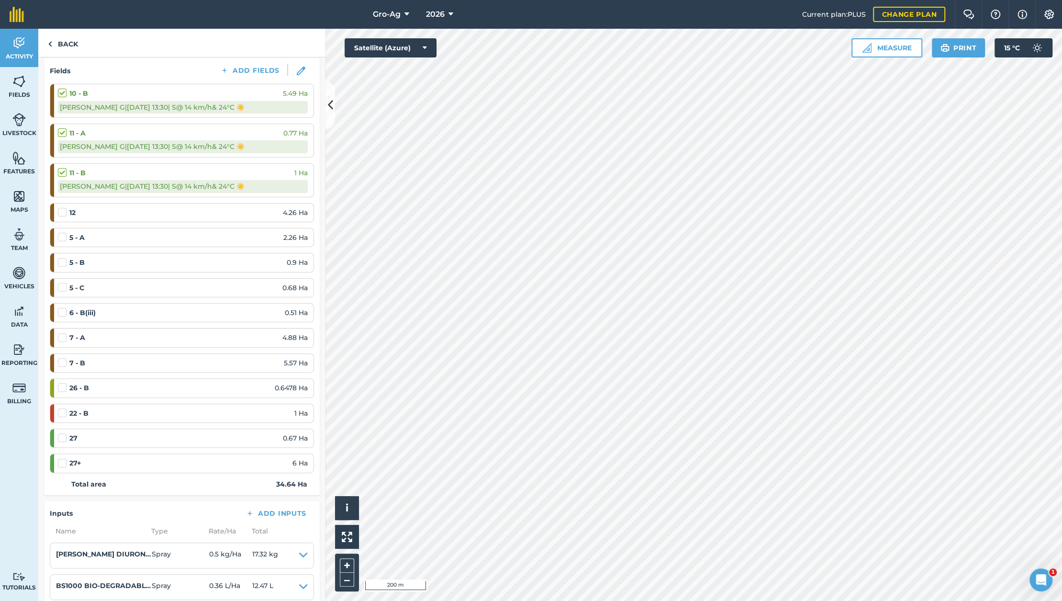
scroll to position [64, 0]
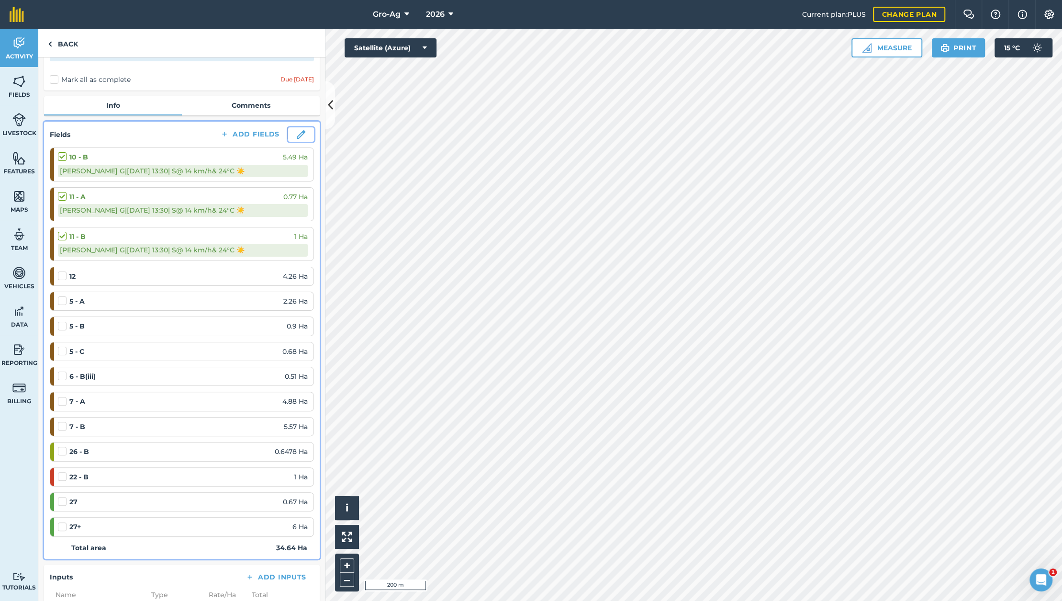
click at [297, 135] on img at bounding box center [301, 134] width 9 height 9
select select "S"
select select "Sunny"
select select "S"
select select "Sunny"
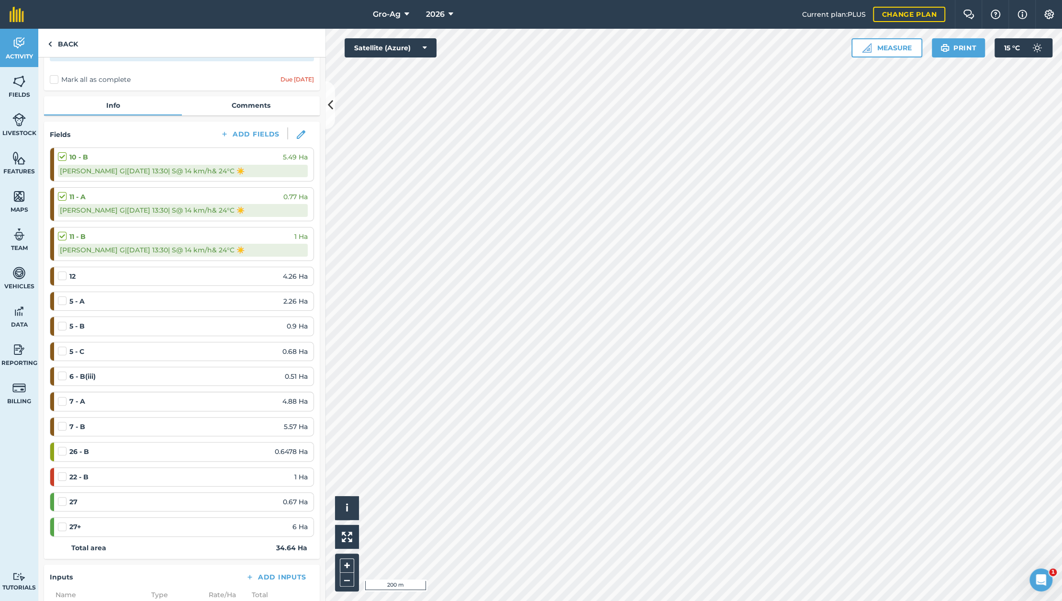
select select "S"
select select "Sunny"
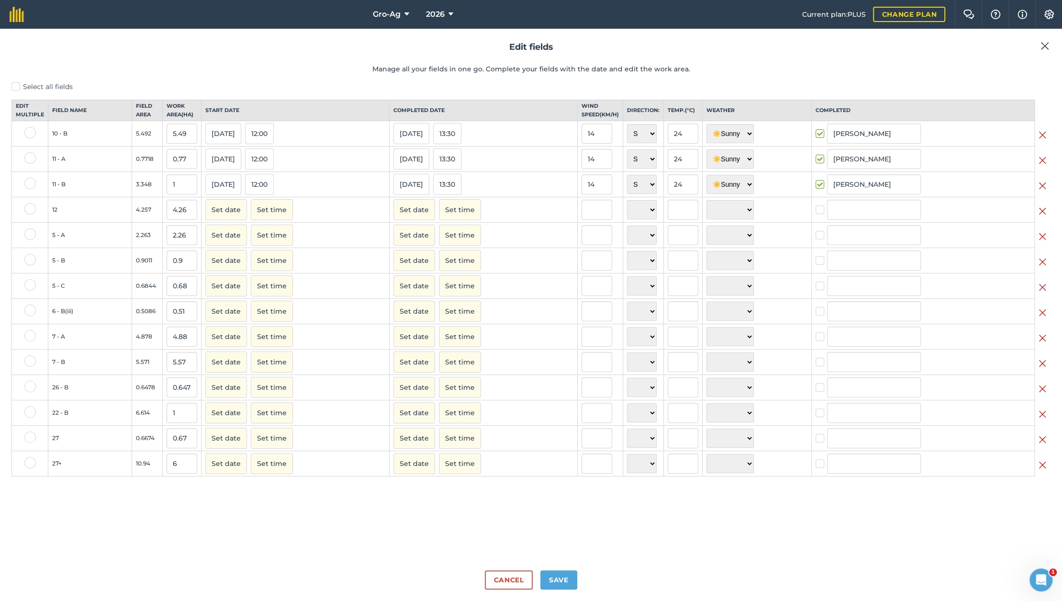
click at [1042, 217] on img at bounding box center [1042, 210] width 8 height 11
click at [1041, 241] on img at bounding box center [1042, 236] width 8 height 11
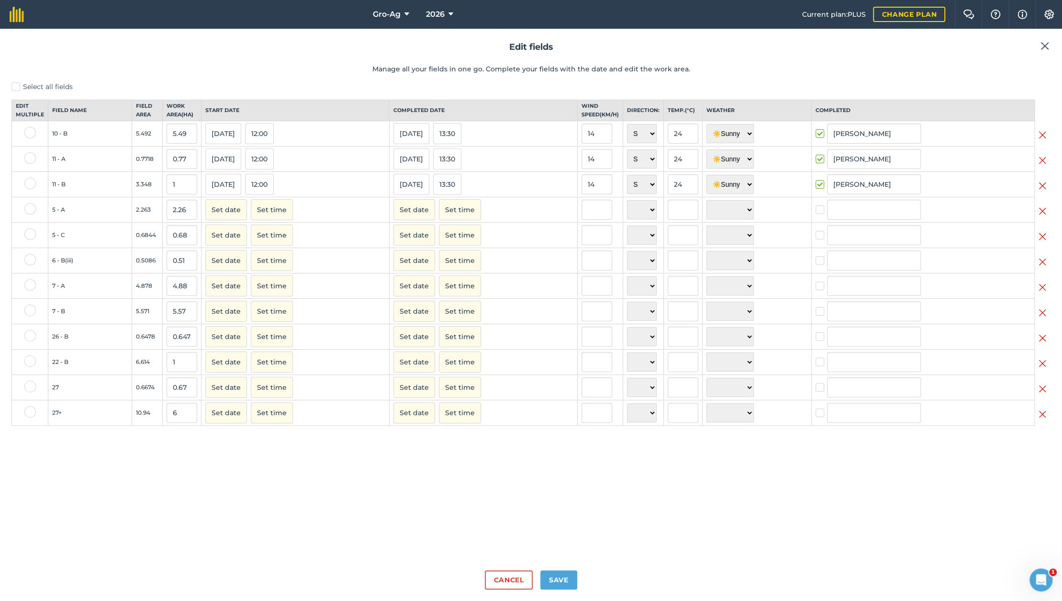
click at [1044, 217] on img at bounding box center [1042, 210] width 8 height 11
click at [1044, 231] on img at bounding box center [1042, 236] width 8 height 11
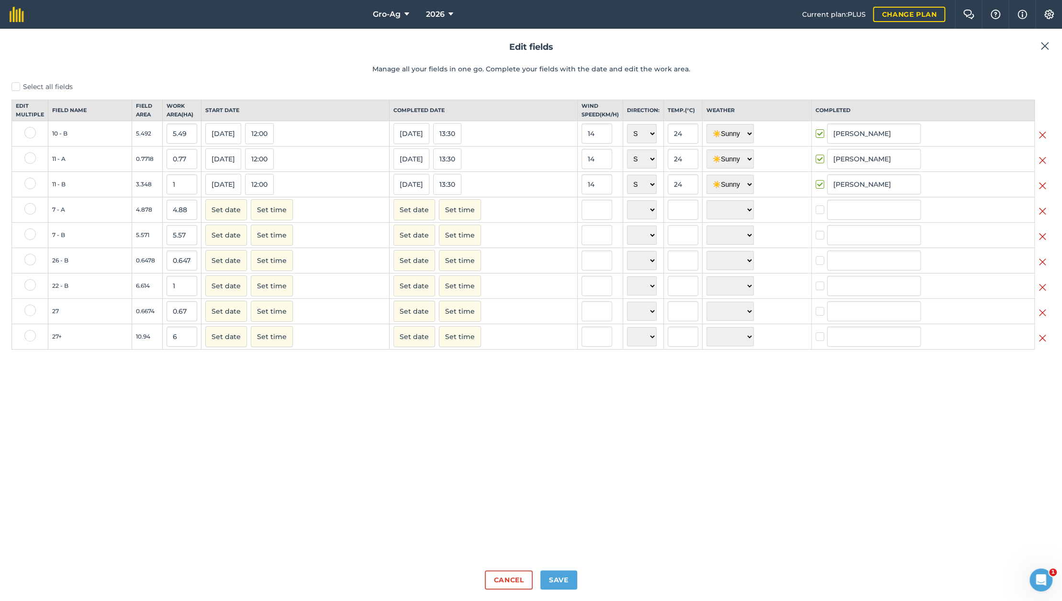
click at [1044, 217] on img at bounding box center [1042, 210] width 8 height 11
click at [1044, 231] on img at bounding box center [1042, 236] width 8 height 11
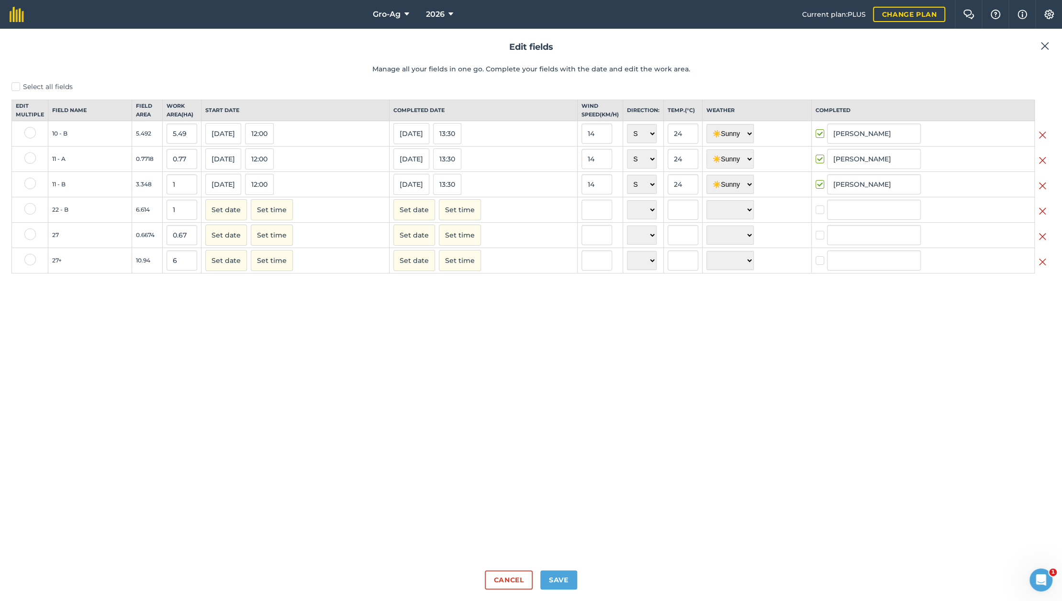
click at [1044, 217] on img at bounding box center [1042, 210] width 8 height 11
click at [1043, 217] on img at bounding box center [1042, 210] width 8 height 11
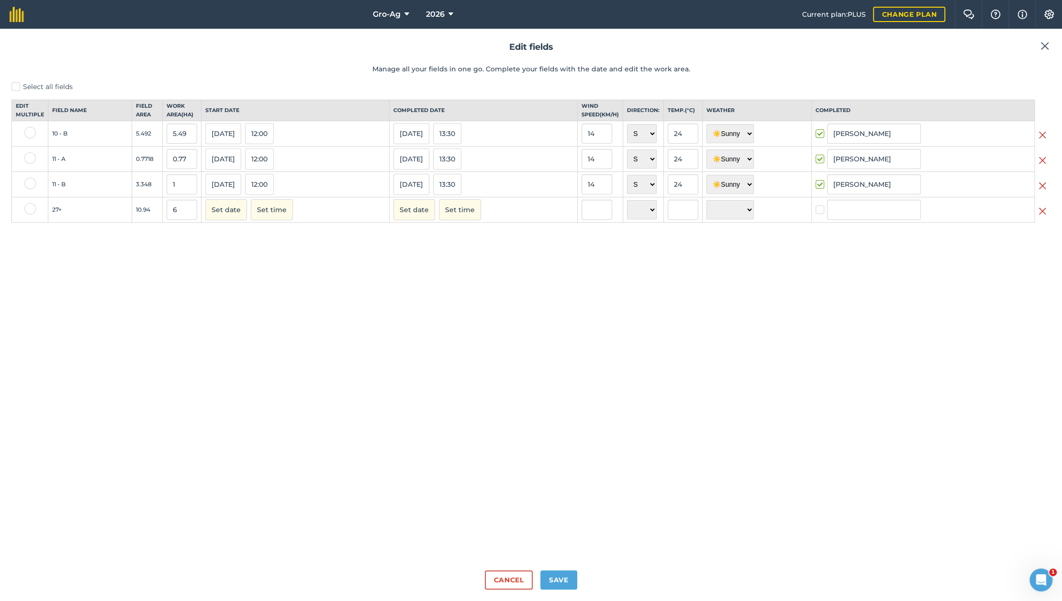
click at [1043, 217] on img at bounding box center [1042, 210] width 8 height 11
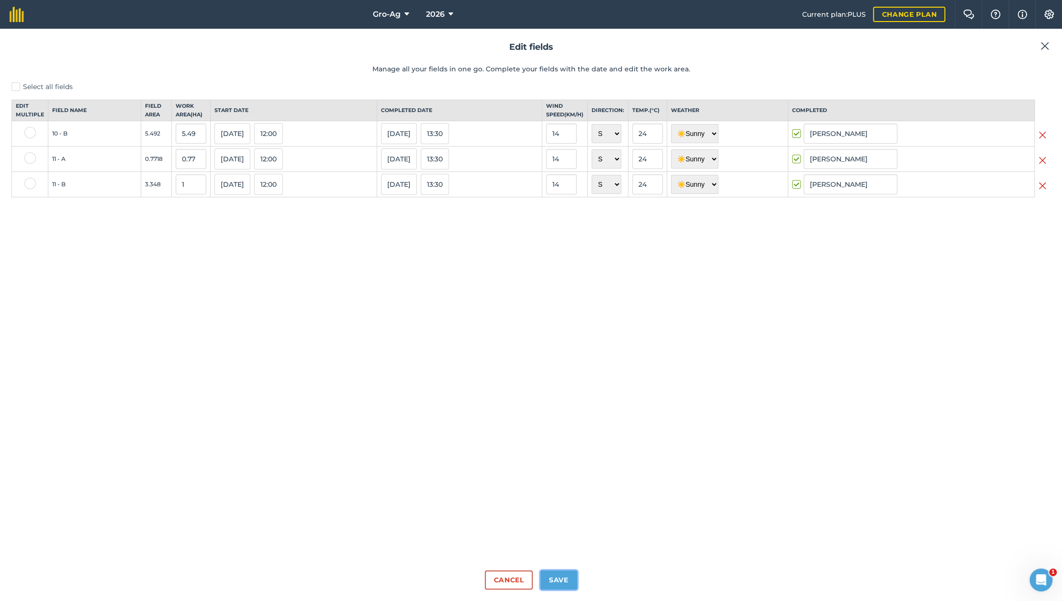
click at [567, 585] on button "Save" at bounding box center [558, 579] width 37 height 19
checkbox input "true"
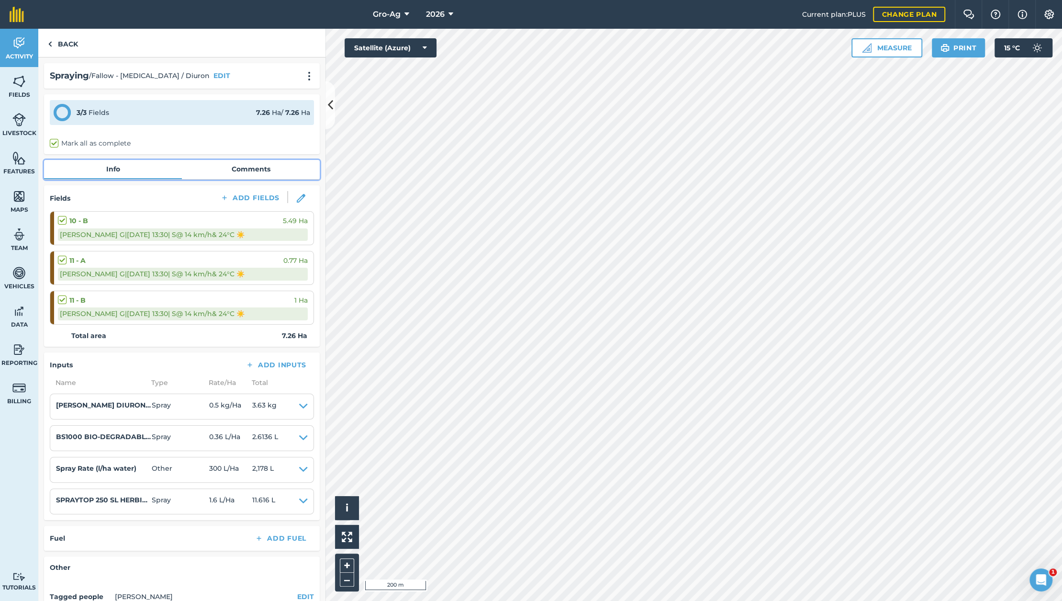
click at [245, 172] on link "Comments" at bounding box center [251, 169] width 138 height 18
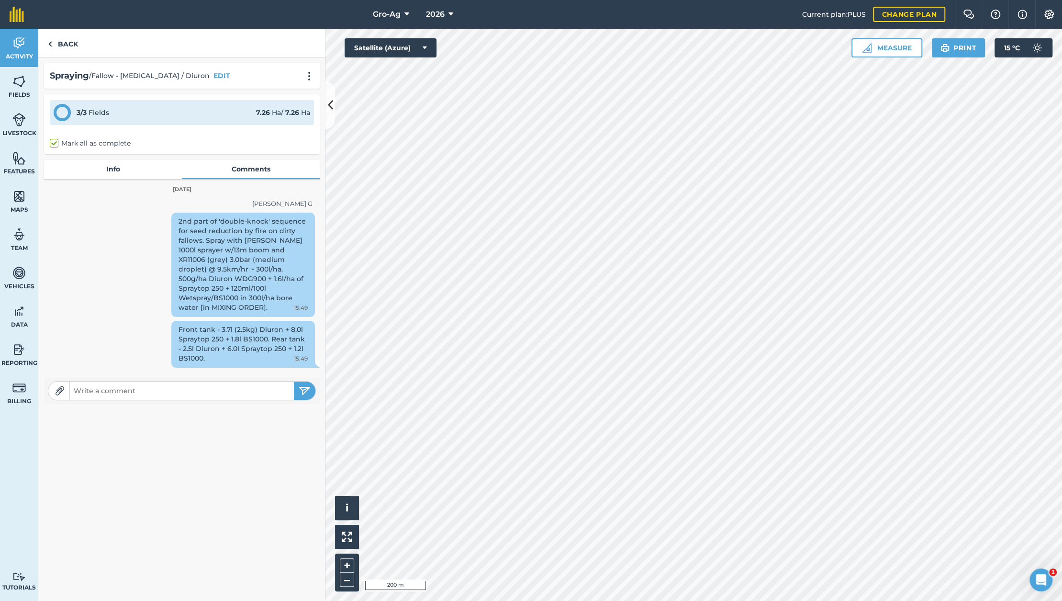
click at [130, 395] on input "text" at bounding box center [182, 390] width 224 height 13
type input "2"
type input "Only sprayed top (southern) third to half of 11B. Too big. Needs to be disced. …"
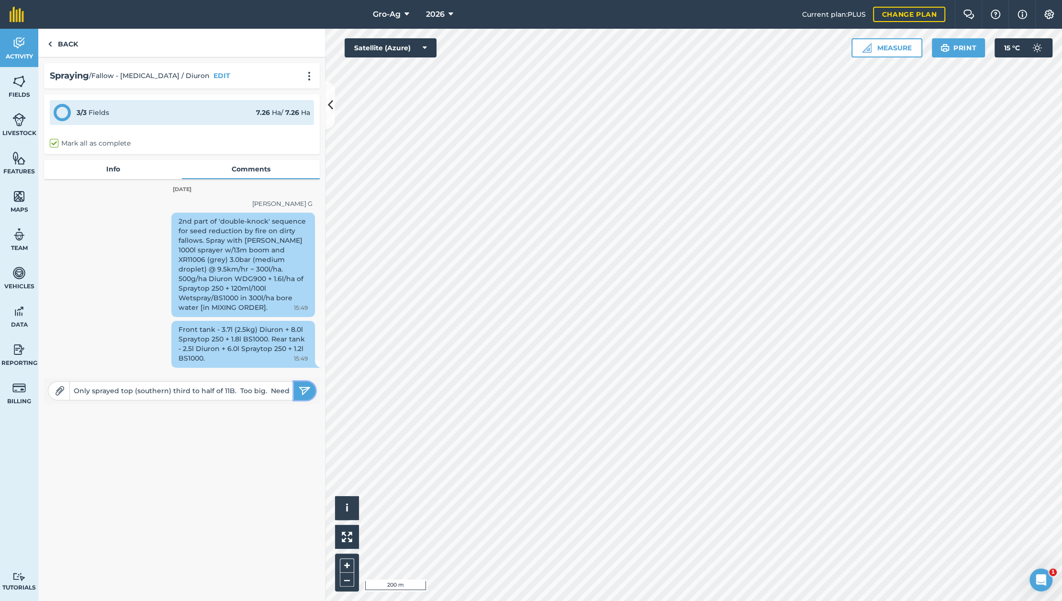
click at [306, 391] on img "submit" at bounding box center [305, 390] width 12 height 11
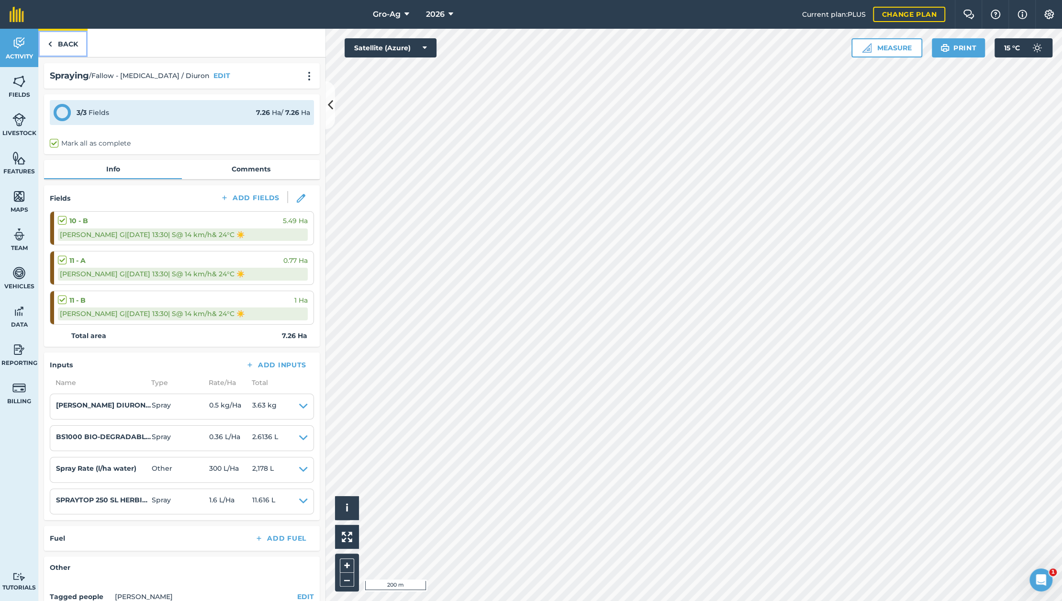
click at [52, 43] on link "Back" at bounding box center [62, 43] width 49 height 28
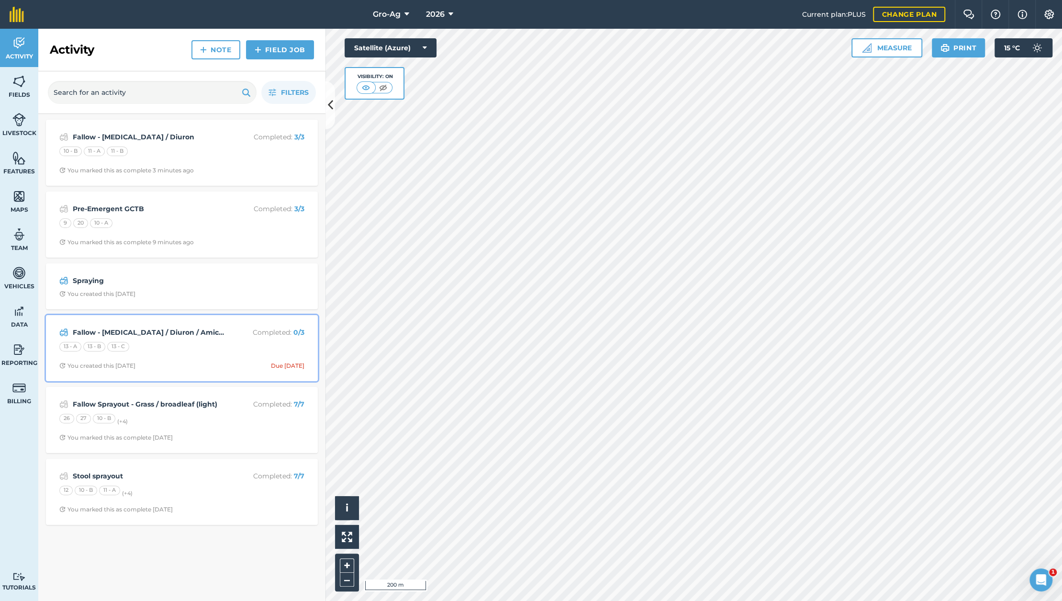
click at [129, 334] on strong "Fallow - Paraquat / Diuron / Amicide" at bounding box center [149, 332] width 152 height 11
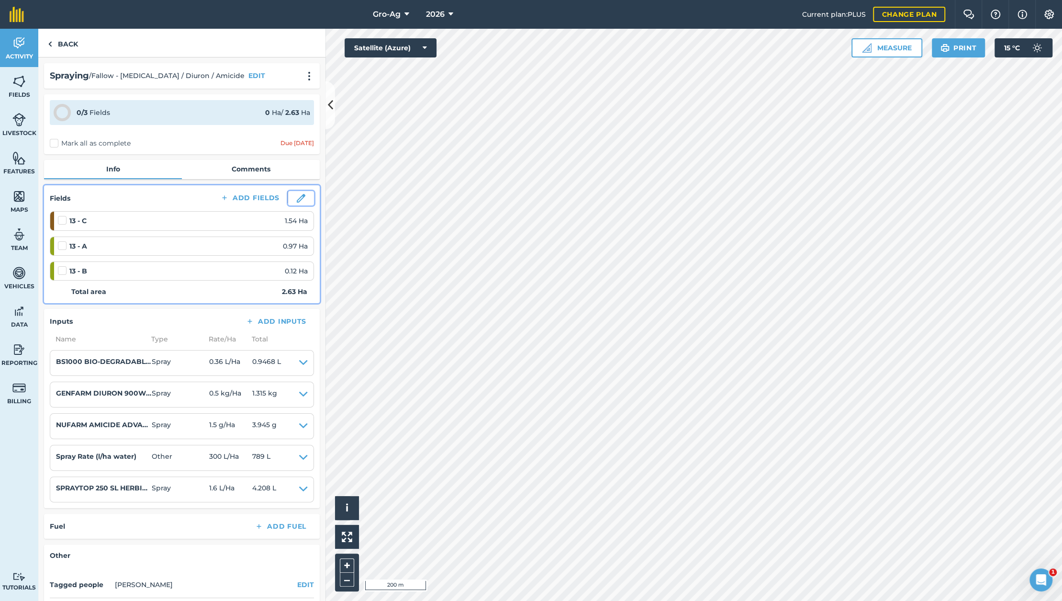
click at [297, 198] on img at bounding box center [301, 198] width 9 height 9
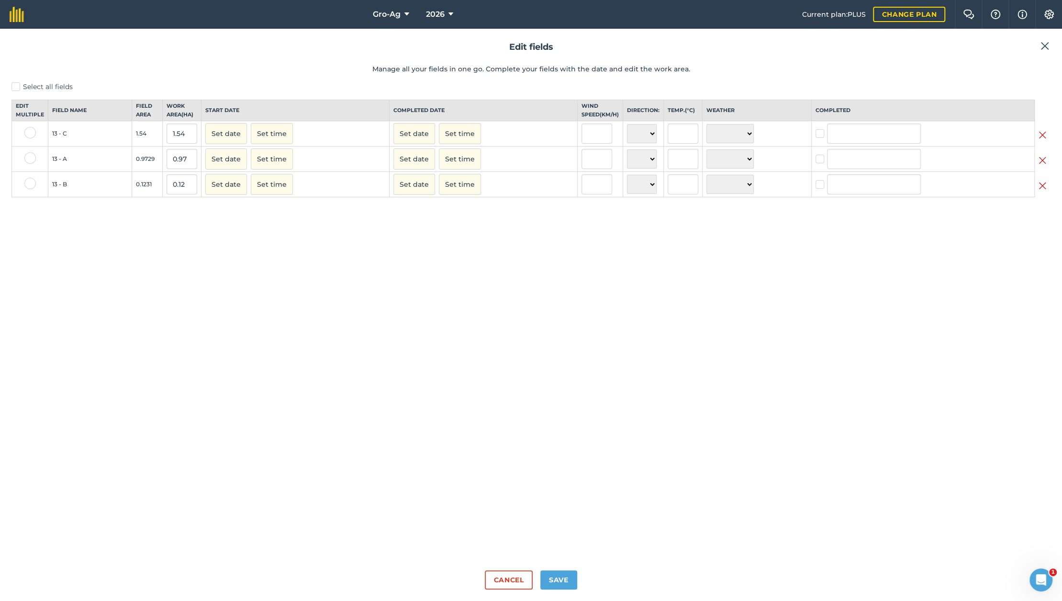
click at [16, 87] on label "Select all fields" at bounding box center [530, 87] width 1039 height 10
click at [16, 87] on input "Select all fields" at bounding box center [14, 85] width 6 height 6
checkbox input "true"
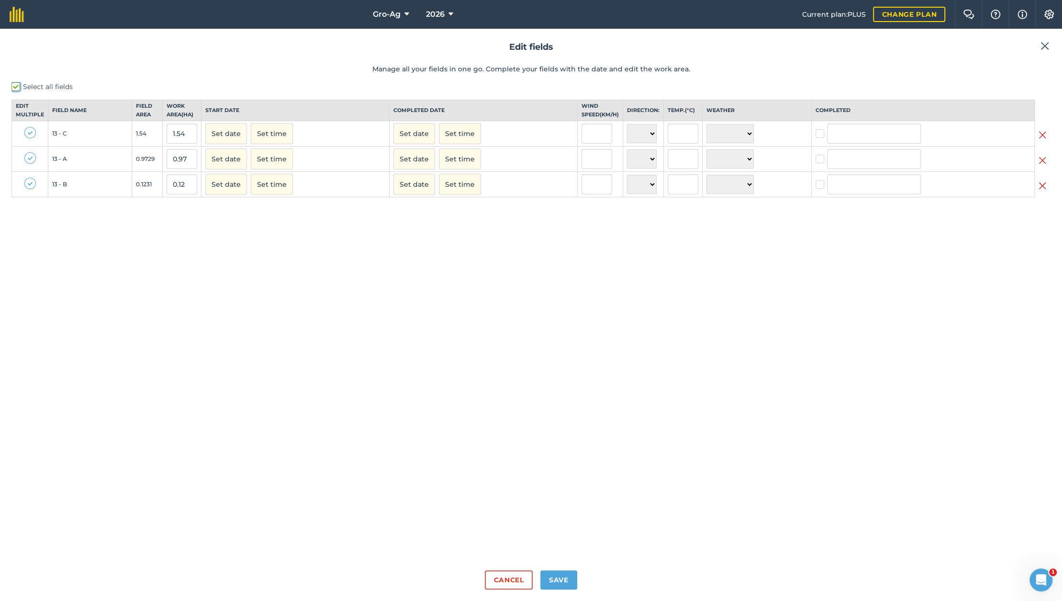
checkbox input "true"
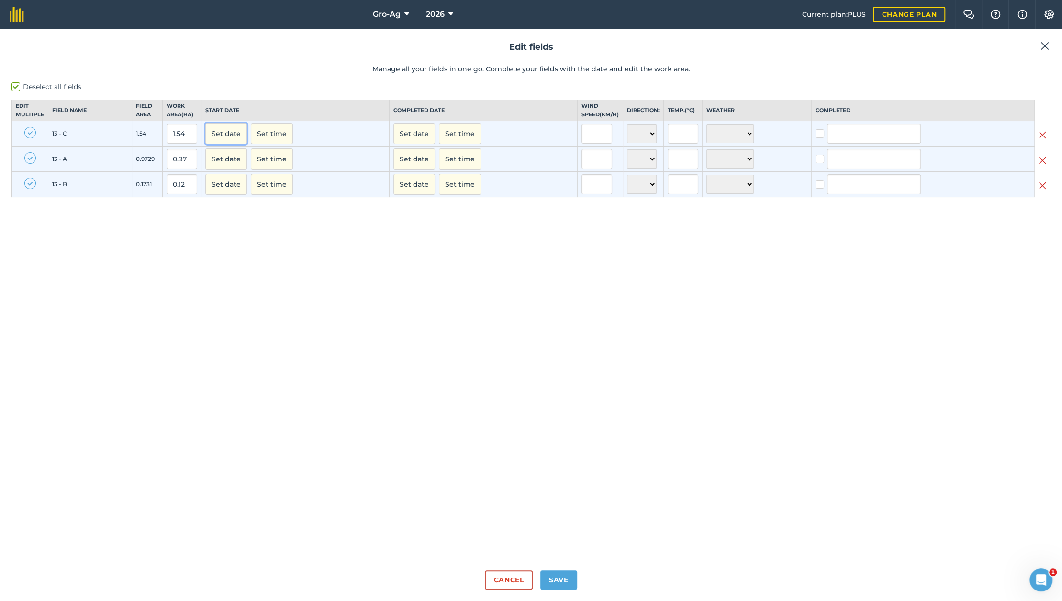
click at [228, 143] on button "Set date" at bounding box center [226, 133] width 42 height 21
click at [326, 228] on abbr "23" at bounding box center [328, 225] width 5 height 5
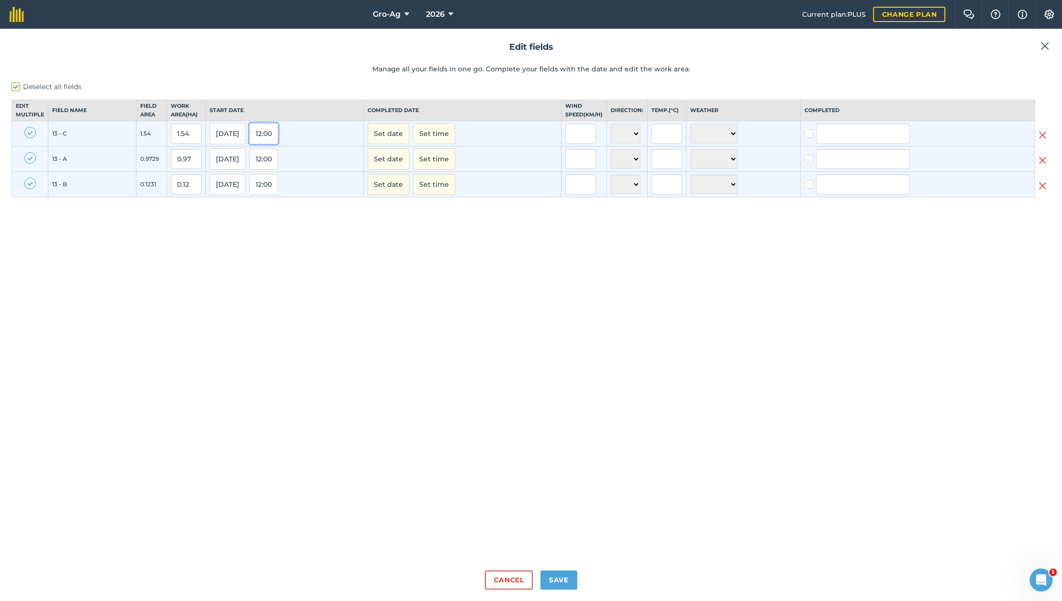
click at [263, 143] on button "12:00" at bounding box center [263, 133] width 29 height 21
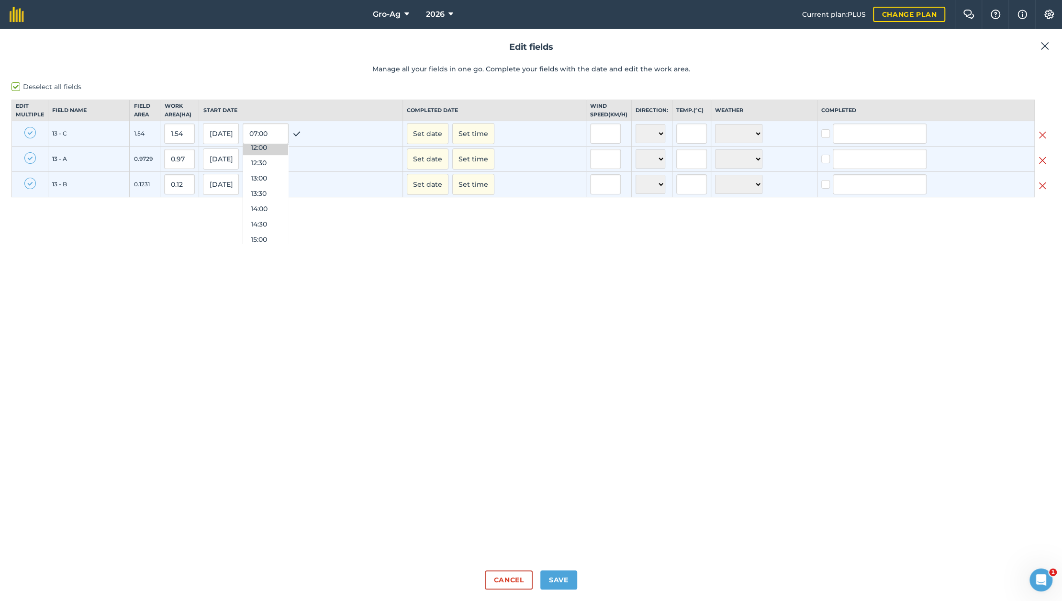
scroll to position [398, 0]
click at [273, 220] on button "15:00" at bounding box center [265, 213] width 45 height 15
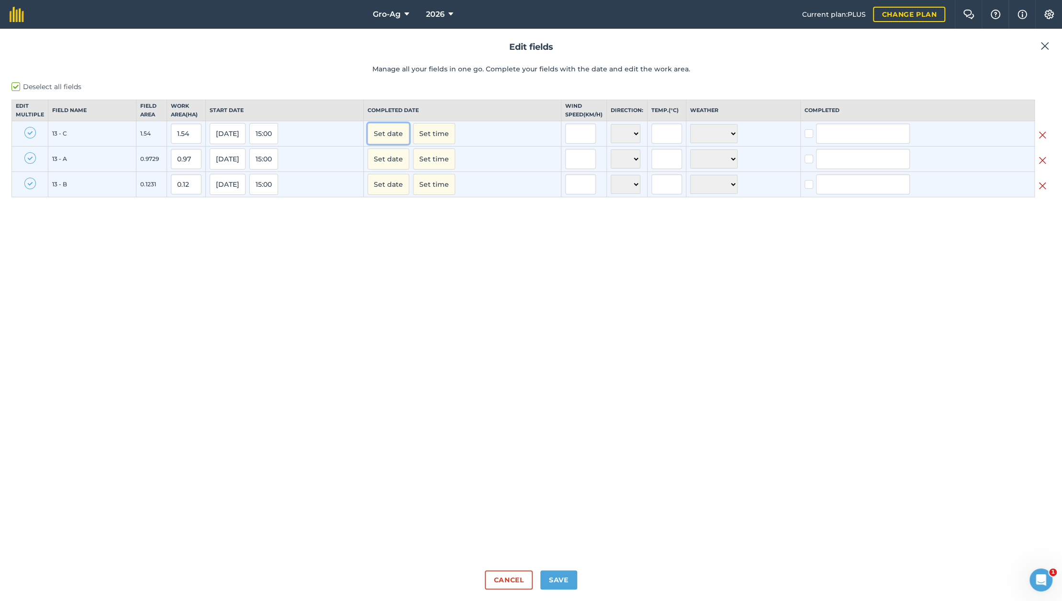
click at [402, 144] on button "Set date" at bounding box center [389, 133] width 42 height 21
click at [491, 233] on button "23" at bounding box center [491, 226] width 22 height 14
checkbox input "true"
type input "Glen Grohn"
checkbox input "true"
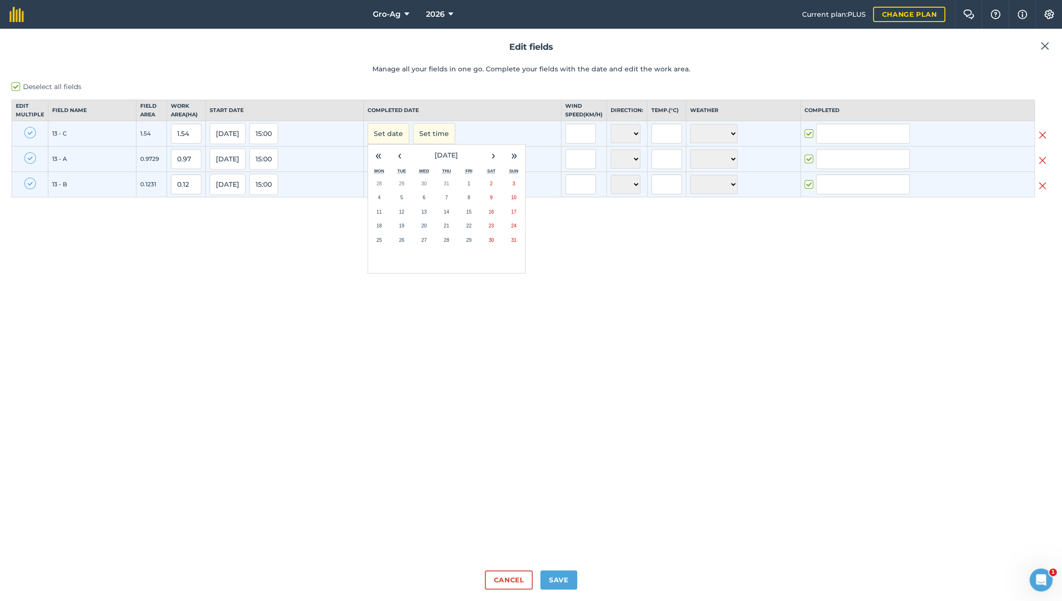
type input "Glen Grohn"
checkbox input "true"
type input "Glen Grohn"
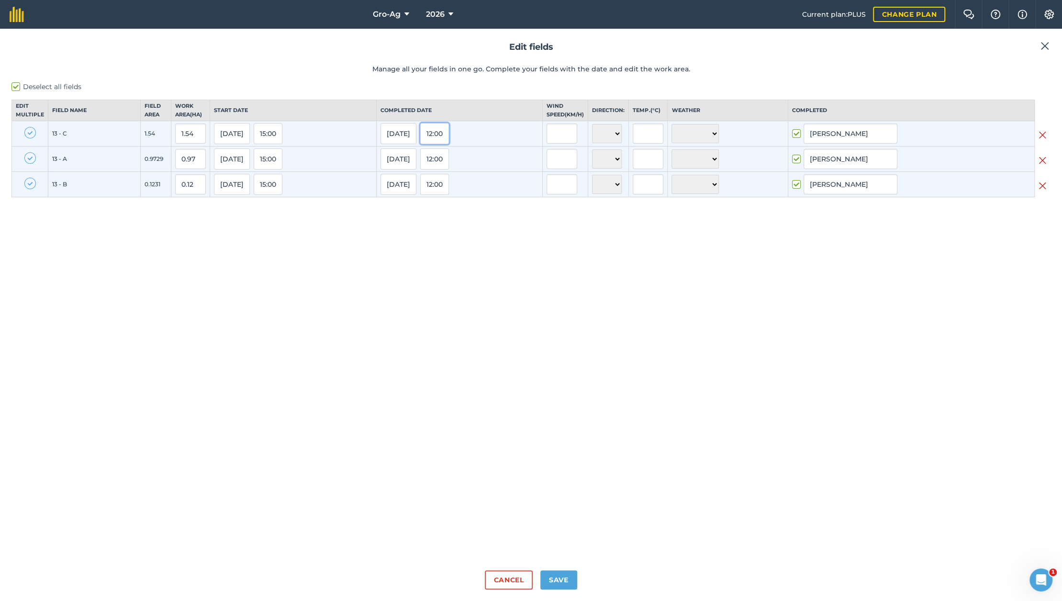
click at [448, 143] on button "12:00" at bounding box center [434, 133] width 29 height 21
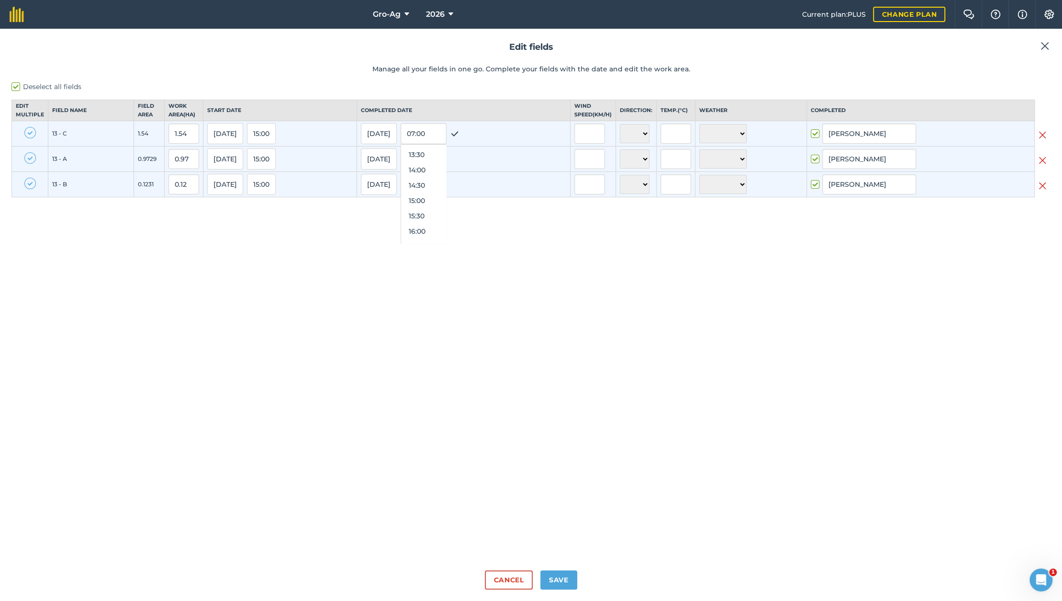
scroll to position [424, 0]
click at [433, 242] on button "16:30" at bounding box center [423, 233] width 45 height 15
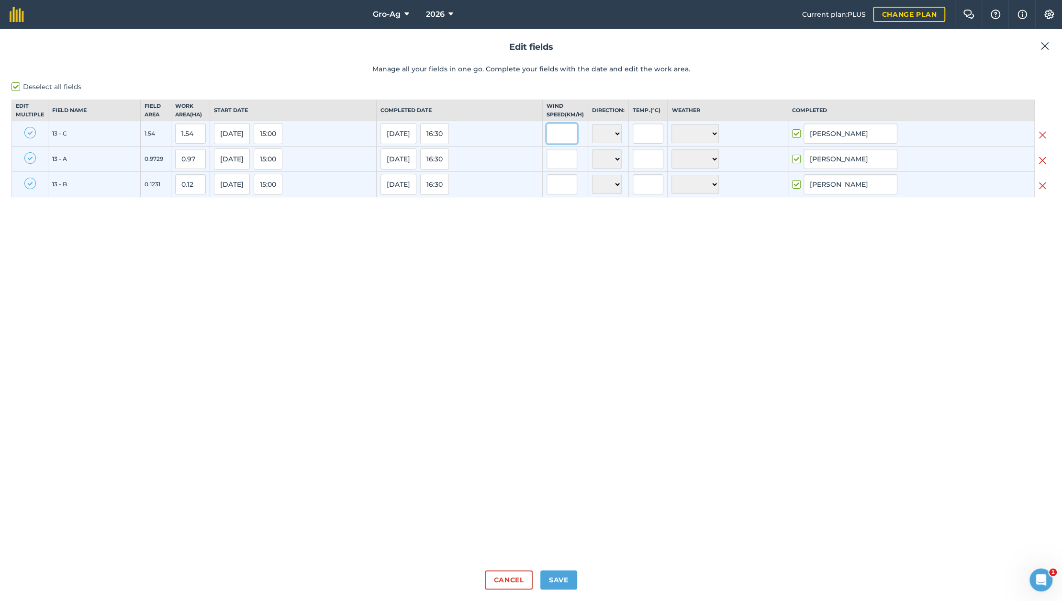
click at [562, 144] on input "text" at bounding box center [561, 133] width 31 height 20
click at [573, 144] on input "text" at bounding box center [561, 133] width 31 height 20
type input "10"
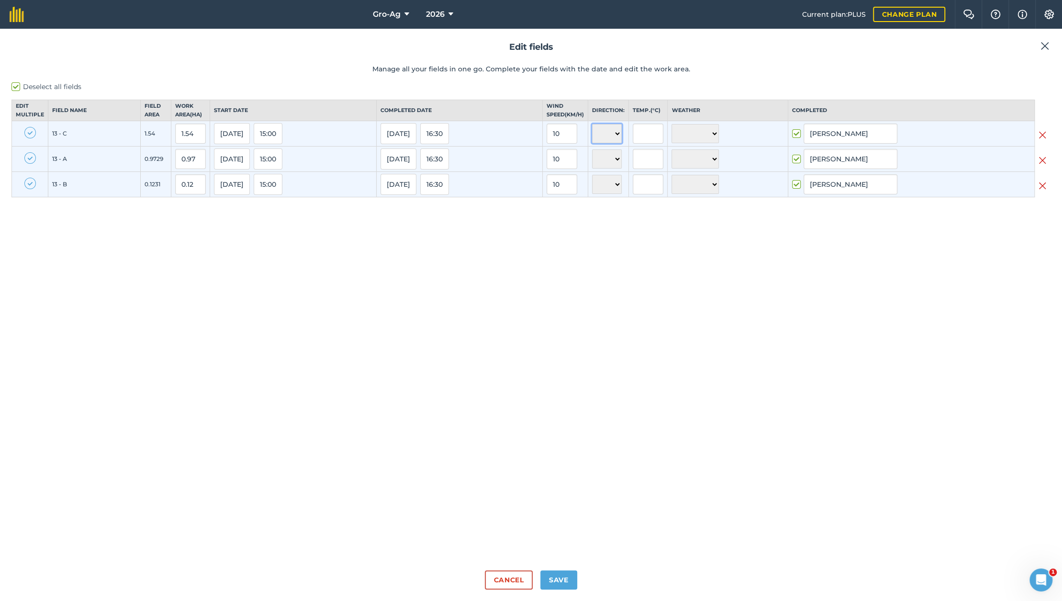
click at [615, 140] on select "N NE E SE S SW W NW" at bounding box center [607, 133] width 30 height 19
select select "S"
click at [592, 132] on select "N NE E SE S SW W NW" at bounding box center [607, 133] width 30 height 19
select select "S"
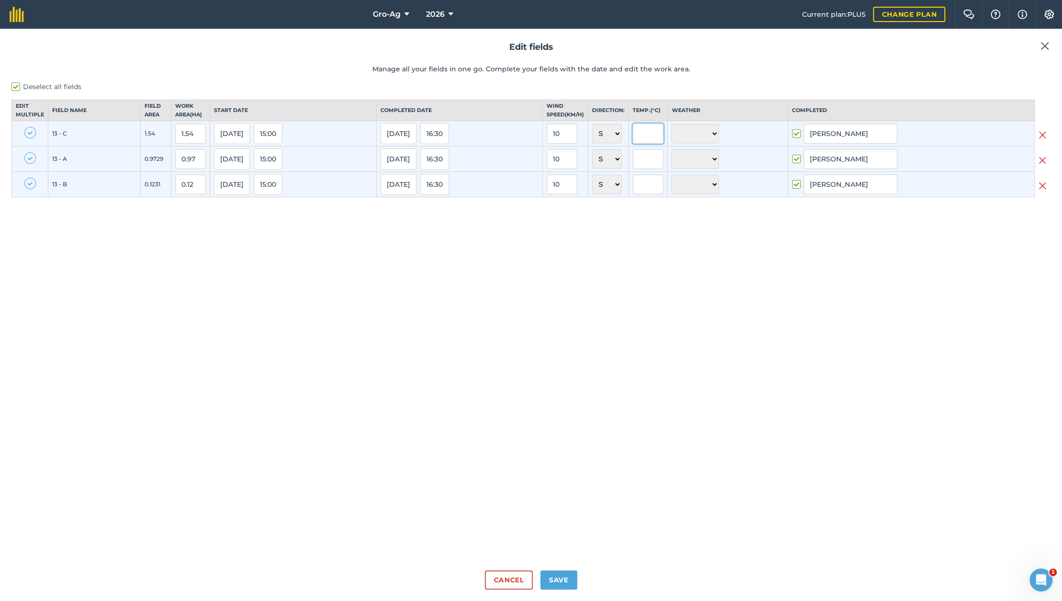
click at [643, 143] on input "text" at bounding box center [648, 133] width 31 height 20
type input "23"
click at [685, 138] on select "☀️ Sunny 🌧 Rainy ⛅️ Cloudy 🌨 Snow ❄️ Icy" at bounding box center [694, 133] width 47 height 19
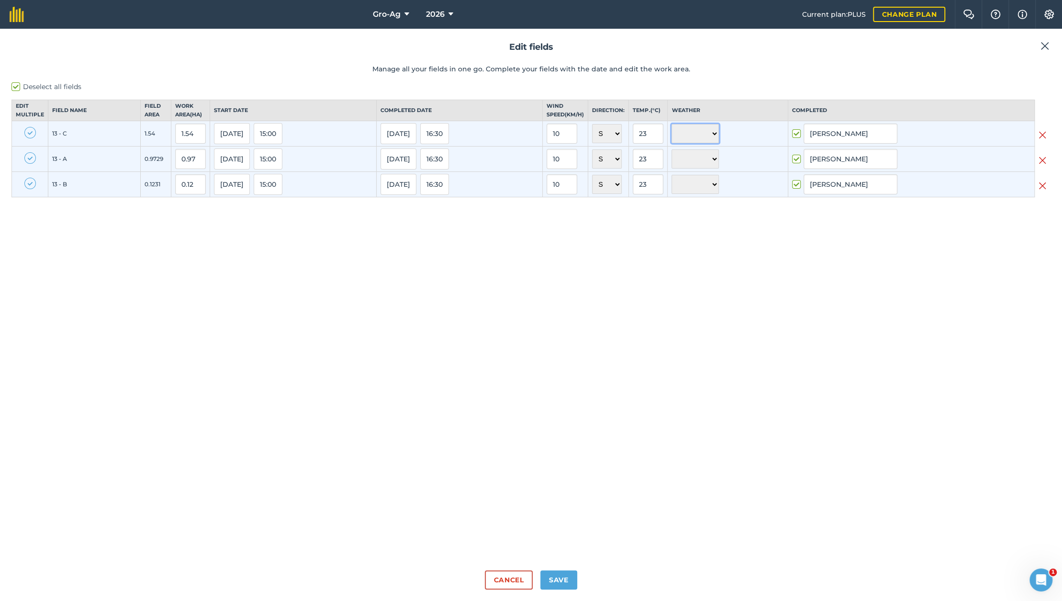
select select "Sunny"
click at [671, 132] on select "☀️ Sunny 🌧 Rainy ⛅️ Cloudy 🌨 Snow ❄️ Icy" at bounding box center [694, 133] width 47 height 19
select select "Sunny"
click at [556, 582] on button "Save" at bounding box center [558, 579] width 37 height 19
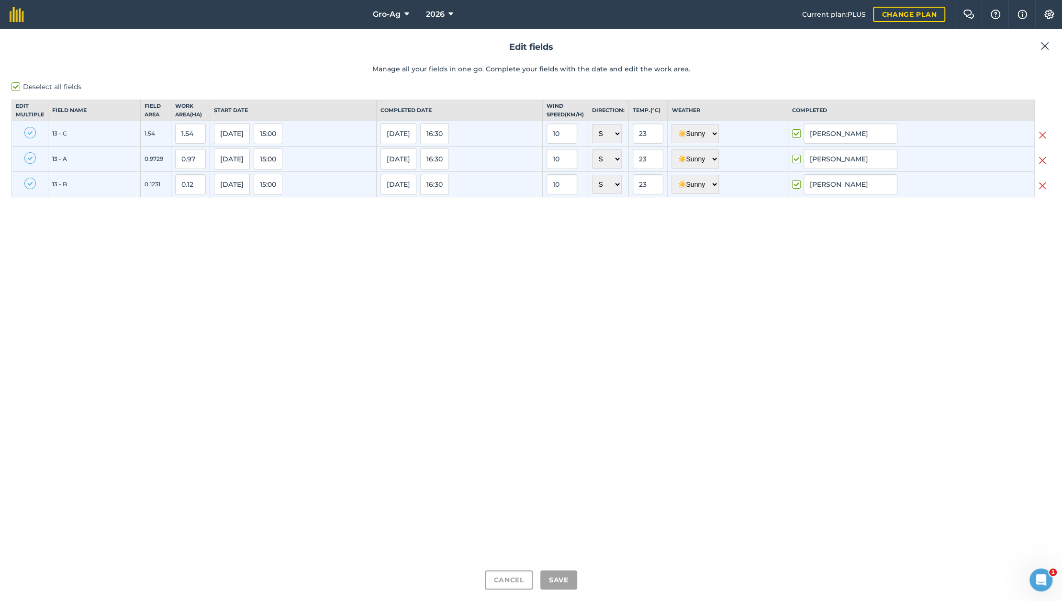
checkbox input "true"
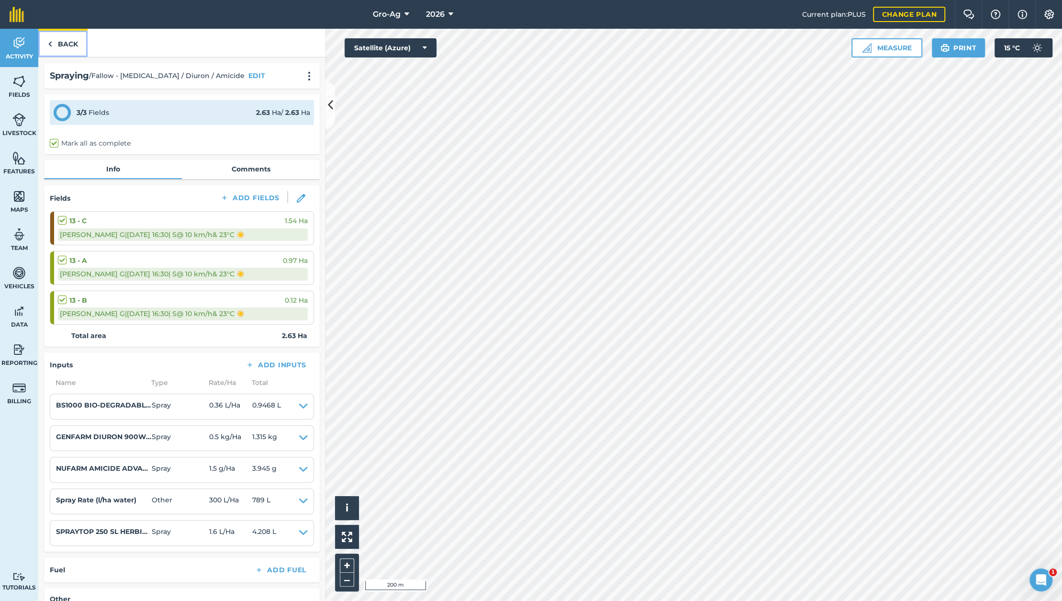
click at [55, 40] on link "Back" at bounding box center [62, 43] width 49 height 28
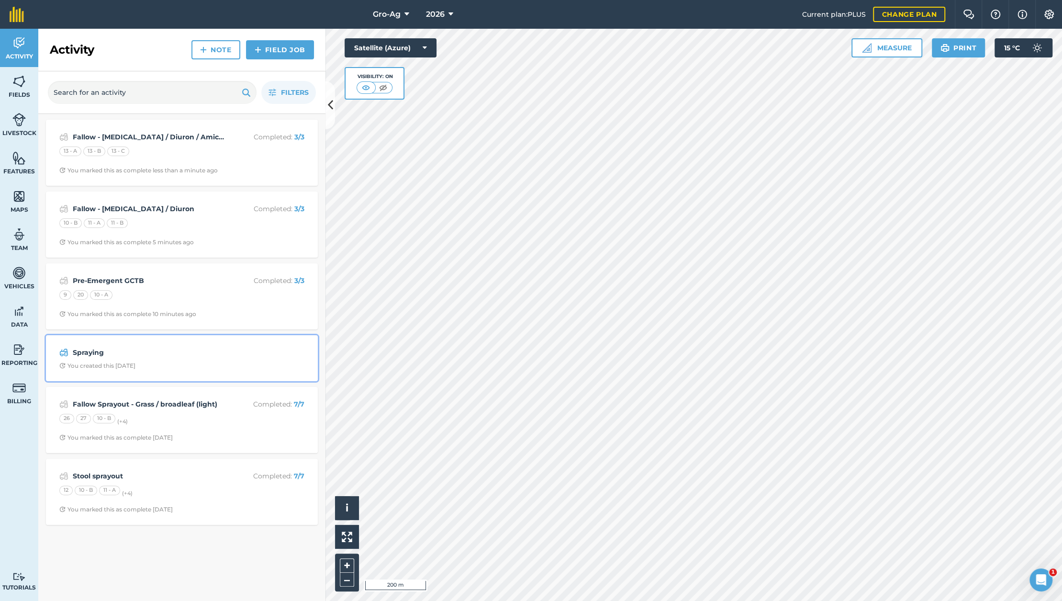
click at [92, 354] on strong "Spraying" at bounding box center [149, 352] width 152 height 11
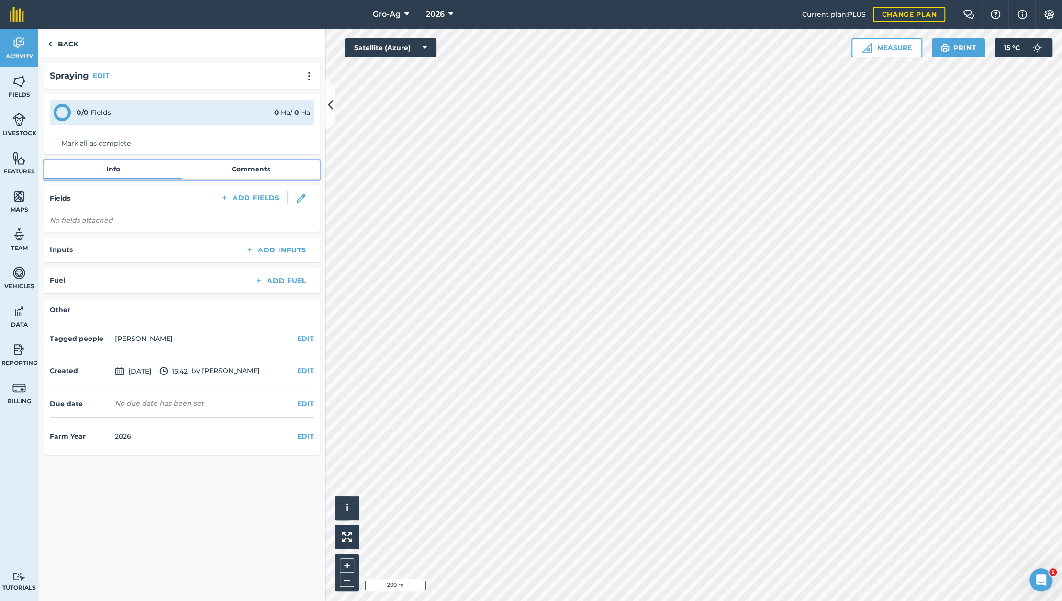
click at [255, 171] on link "Comments" at bounding box center [251, 169] width 138 height 18
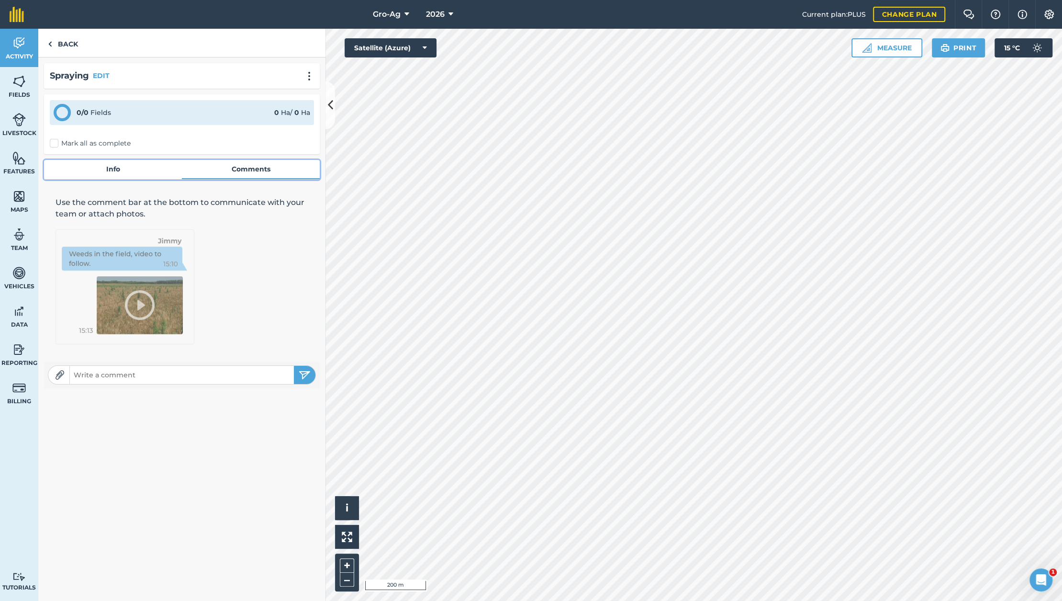
click at [117, 167] on link "Info" at bounding box center [113, 169] width 138 height 18
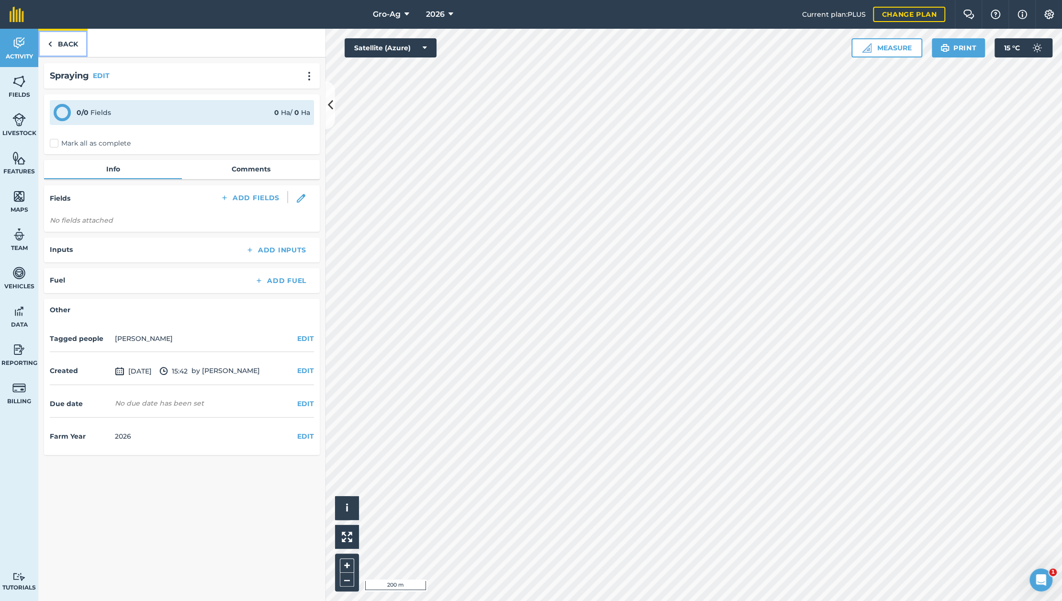
click at [49, 44] on img at bounding box center [50, 43] width 4 height 11
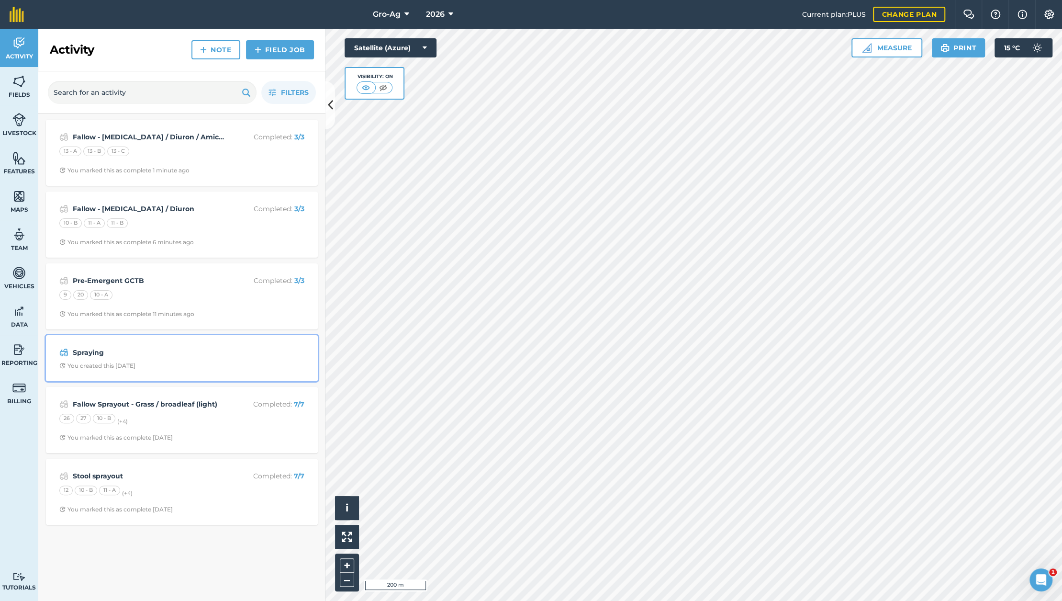
click at [95, 349] on strong "Spraying" at bounding box center [149, 352] width 152 height 11
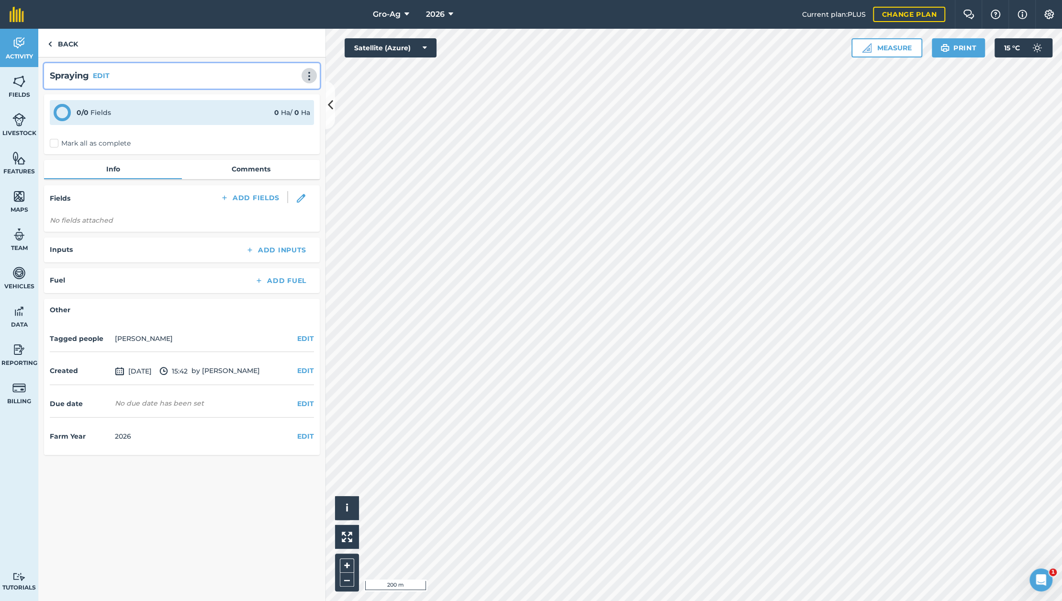
click at [309, 77] on img at bounding box center [308, 76] width 11 height 10
click at [293, 116] on link "Delete" at bounding box center [288, 119] width 61 height 19
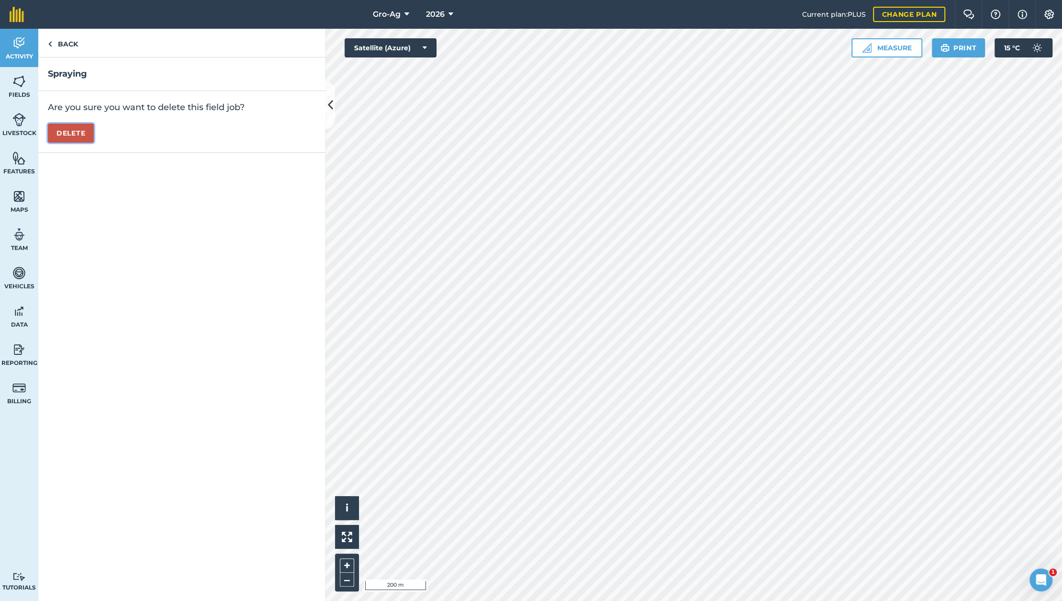
click at [72, 136] on button "Delete" at bounding box center [71, 132] width 46 height 19
